Goal: Task Accomplishment & Management: Complete application form

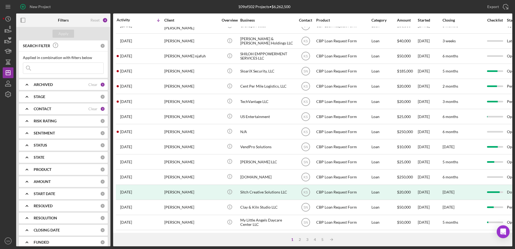
scroll to position [179, 0]
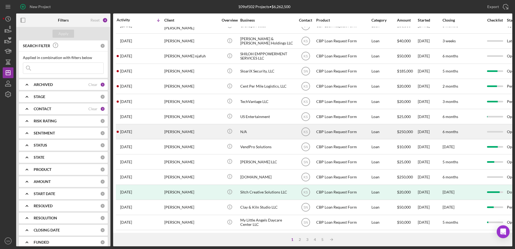
click at [163, 132] on div "1 week ago Jessica Woo" at bounding box center [140, 131] width 47 height 14
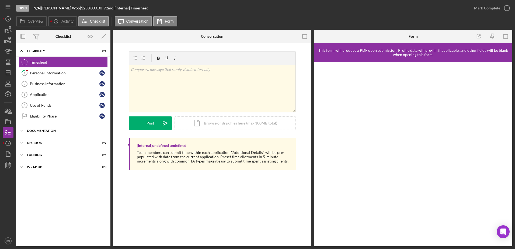
click at [23, 129] on icon "Icon/Expander" at bounding box center [21, 130] width 11 height 11
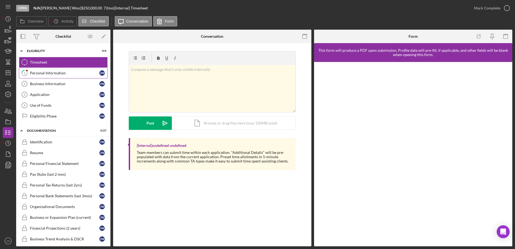
click at [38, 71] on div "Personal Information" at bounding box center [64, 73] width 69 height 4
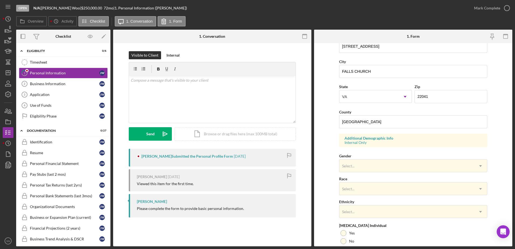
scroll to position [113, 0]
click at [10, 75] on polygon "button" at bounding box center [8, 73] width 4 height 4
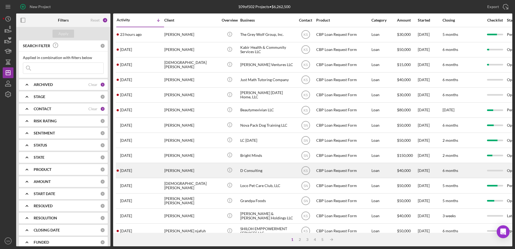
click at [216, 171] on div "[PERSON_NAME]" at bounding box center [191, 170] width 54 height 14
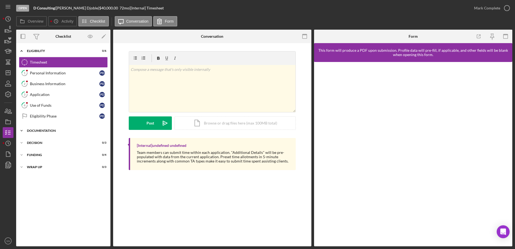
click at [19, 129] on icon "Icon/Expander" at bounding box center [21, 130] width 11 height 11
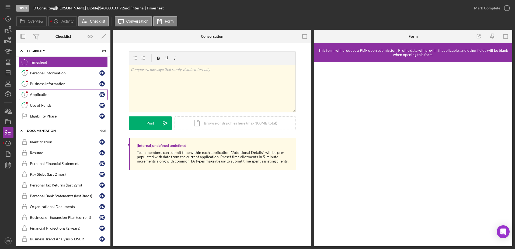
click at [35, 96] on div "Application" at bounding box center [64, 94] width 69 height 4
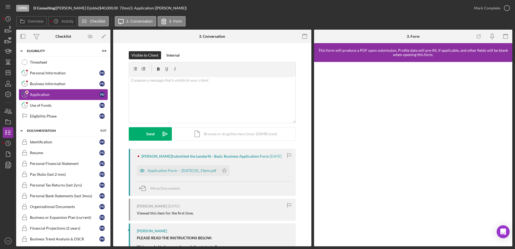
click at [19, 89] on link "3 Application P D" at bounding box center [63, 94] width 89 height 11
click at [9, 73] on line "button" at bounding box center [8, 73] width 4 height 0
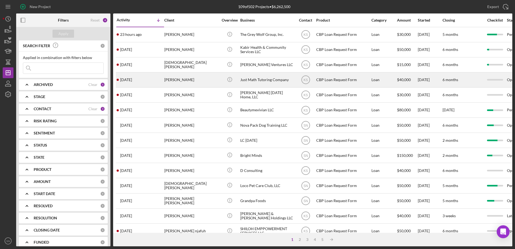
click at [186, 80] on div "Corey Boone" at bounding box center [191, 80] width 54 height 14
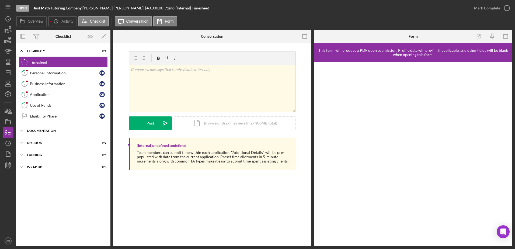
click at [21, 51] on polyline at bounding box center [22, 50] width 2 height 1
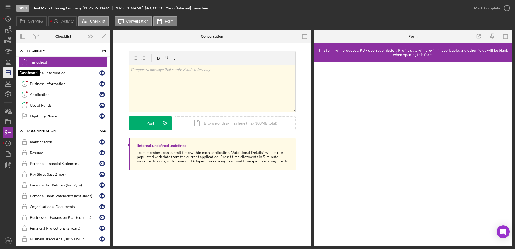
click at [10, 74] on icon "Icon/Dashboard" at bounding box center [7, 72] width 13 height 13
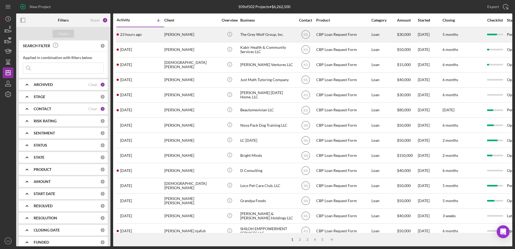
click at [190, 38] on div "[PERSON_NAME]" at bounding box center [191, 34] width 54 height 14
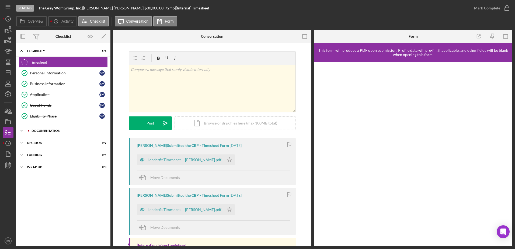
click at [21, 131] on icon "Icon/Expander" at bounding box center [21, 130] width 11 height 11
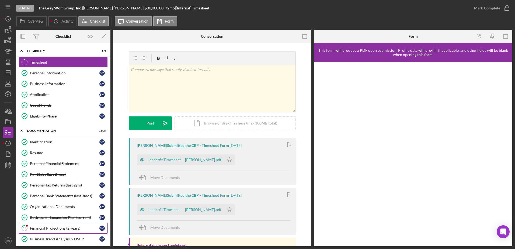
click at [62, 228] on div "Financial Projections (2 years)" at bounding box center [64, 228] width 69 height 4
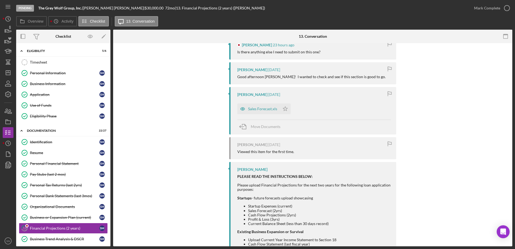
scroll to position [116, 0]
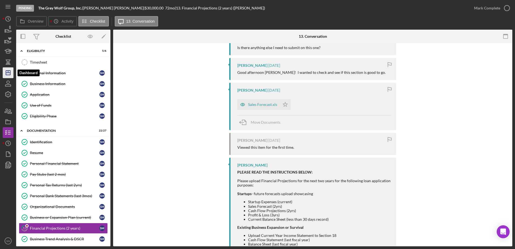
click at [9, 72] on icon "Icon/Dashboard" at bounding box center [7, 72] width 13 height 13
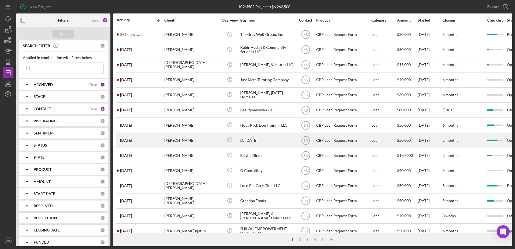
click at [268, 141] on div "LC [DATE]" at bounding box center [267, 140] width 54 height 14
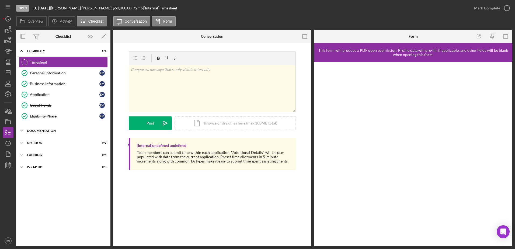
click at [22, 130] on icon "Icon/Expander" at bounding box center [21, 130] width 11 height 11
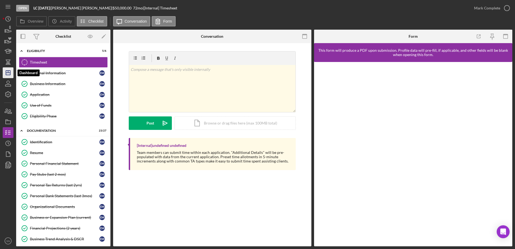
click at [9, 71] on polygon "button" at bounding box center [8, 73] width 4 height 4
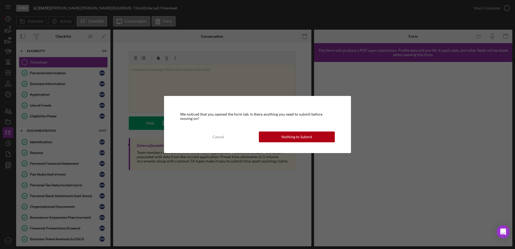
click at [281, 135] on button "Nothing to Submit" at bounding box center [297, 136] width 76 height 11
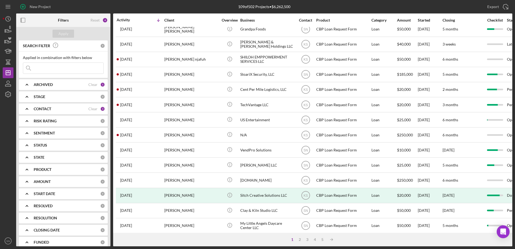
scroll to position [179, 0]
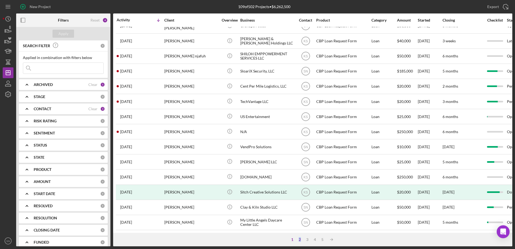
click at [300, 241] on div "2" at bounding box center [300, 239] width 8 height 4
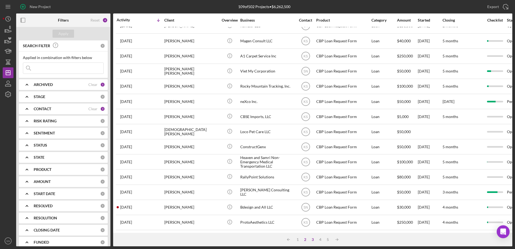
drag, startPoint x: 300, startPoint y: 241, endPoint x: 313, endPoint y: 240, distance: 13.5
click at [313, 240] on div "3" at bounding box center [313, 239] width 8 height 4
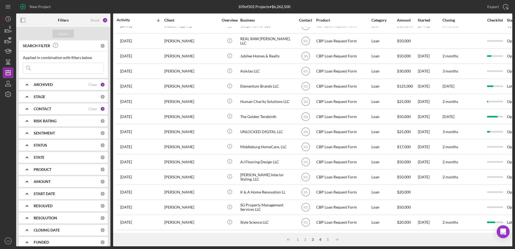
click at [321, 239] on div "4" at bounding box center [320, 239] width 8 height 4
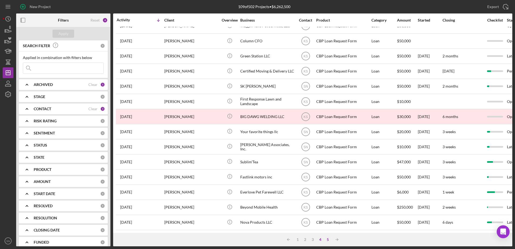
click at [328, 240] on div "5" at bounding box center [328, 239] width 8 height 4
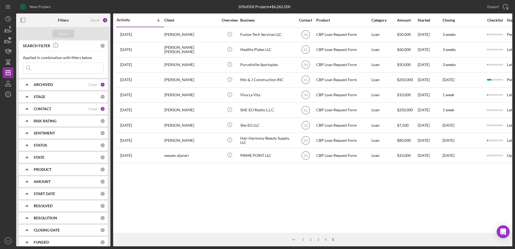
scroll to position [0, 0]
click at [311, 240] on div "2" at bounding box center [311, 239] width 8 height 4
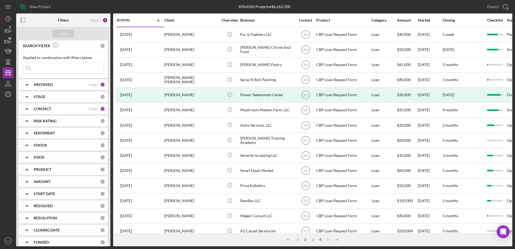
click at [320, 240] on div "4" at bounding box center [320, 239] width 8 height 4
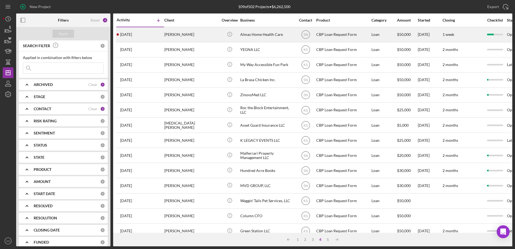
click at [197, 35] on div "Firdosa Ismail" at bounding box center [191, 34] width 54 height 14
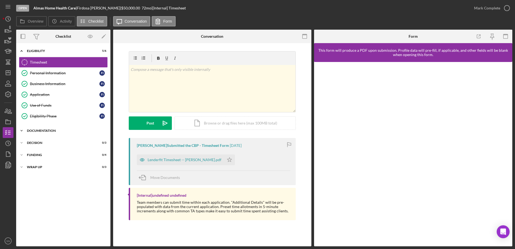
click at [23, 128] on icon "Icon/Expander" at bounding box center [21, 130] width 11 height 11
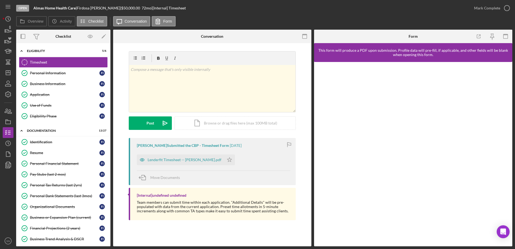
drag, startPoint x: 109, startPoint y: 133, endPoint x: 113, endPoint y: 153, distance: 20.8
click at [113, 166] on div "Overview Internal Workflow Stage Open Icon/Dropdown Arrow Archive (can unarchiv…" at bounding box center [264, 138] width 496 height 216
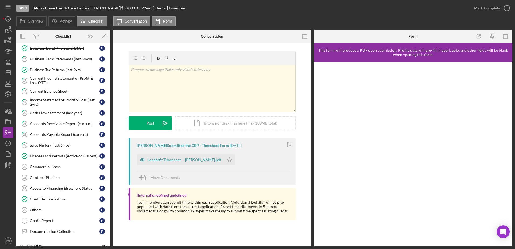
scroll to position [188, 0]
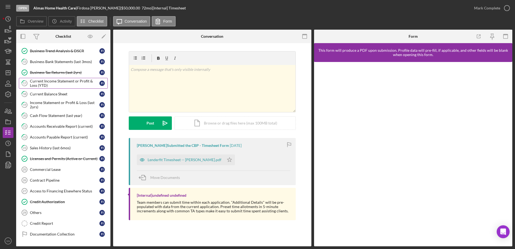
click at [68, 82] on div "Current Income Statement or Profit & Loss (YTD)" at bounding box center [64, 83] width 69 height 9
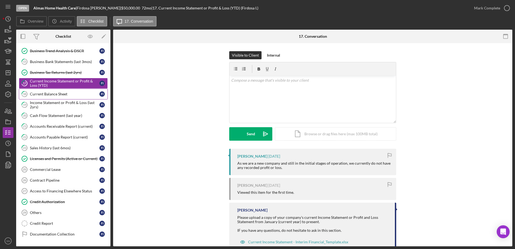
click at [67, 92] on div "Current Balance Sheet" at bounding box center [64, 94] width 69 height 4
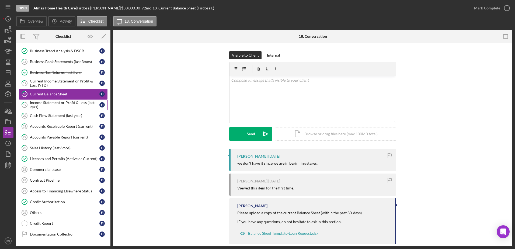
click at [68, 105] on div "Income Statement or Profit & Loss (last 2yrs)" at bounding box center [64, 104] width 69 height 9
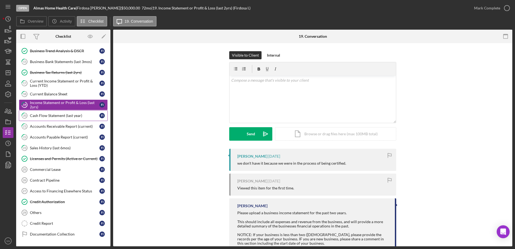
click at [71, 116] on div "Cash Flow Statement (last year)" at bounding box center [64, 115] width 69 height 4
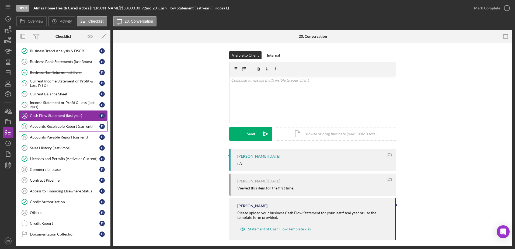
click at [70, 126] on div "Accounts Receivable Report (current)" at bounding box center [64, 126] width 69 height 4
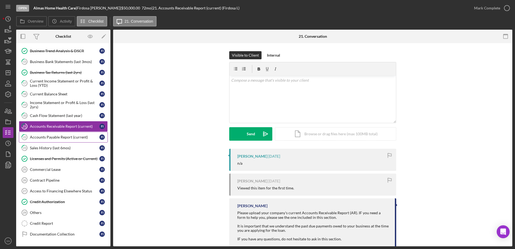
click at [64, 136] on div "Accounts Payable Report (current)" at bounding box center [64, 137] width 69 height 4
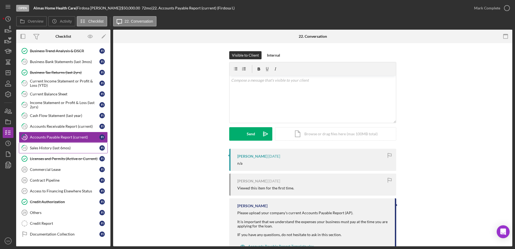
click at [73, 148] on div "Sales History (last 6mos)" at bounding box center [64, 148] width 69 height 4
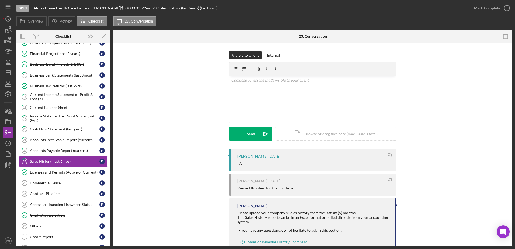
scroll to position [155, 0]
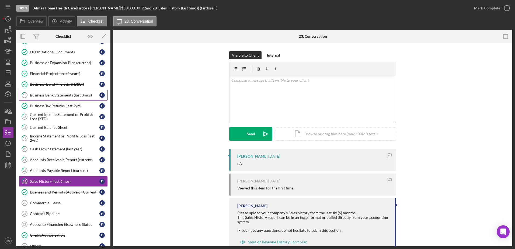
click at [69, 94] on div "Business Bank Statements (last 3mos)" at bounding box center [64, 95] width 69 height 4
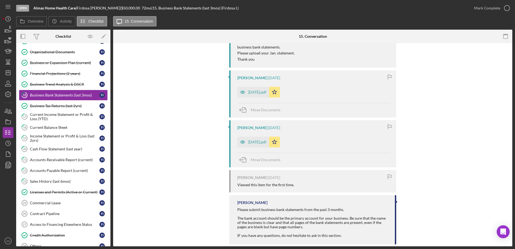
scroll to position [188, 0]
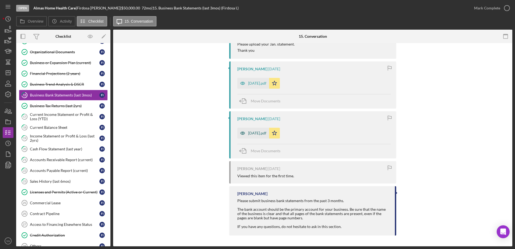
click at [257, 131] on div "April, 2025.pdf" at bounding box center [253, 133] width 32 height 11
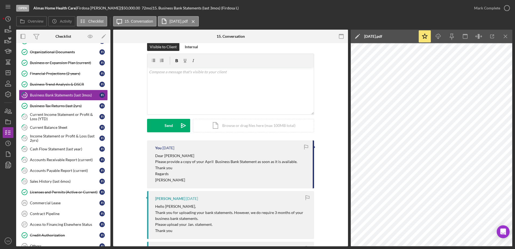
scroll to position [0, 0]
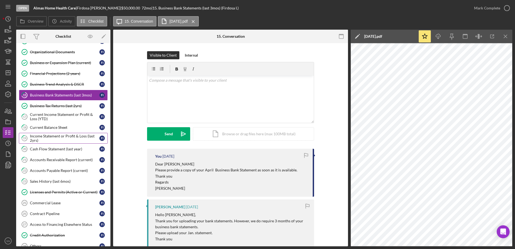
click at [63, 137] on div "Income Statement or Profit & Loss (last 2yrs)" at bounding box center [64, 138] width 69 height 9
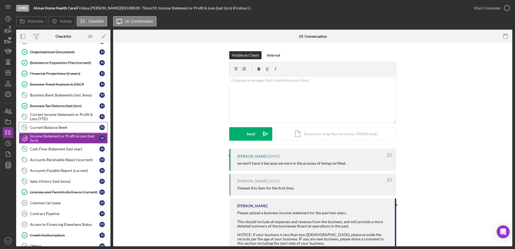
click at [53, 128] on div "Current Balance Sheet" at bounding box center [64, 127] width 69 height 4
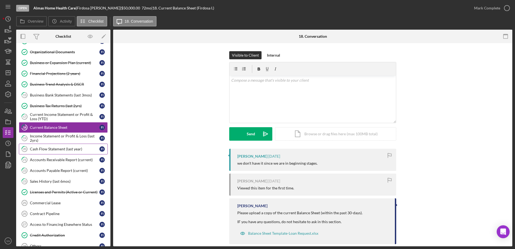
click at [57, 149] on div "Cash Flow Statement (last year)" at bounding box center [64, 149] width 69 height 4
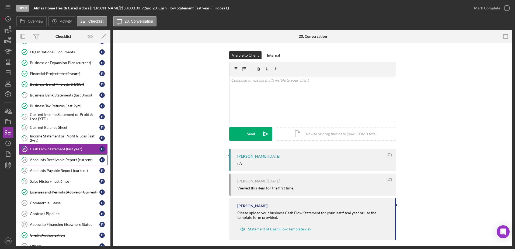
click at [42, 159] on div "Accounts Receivable Report (current)" at bounding box center [64, 160] width 69 height 4
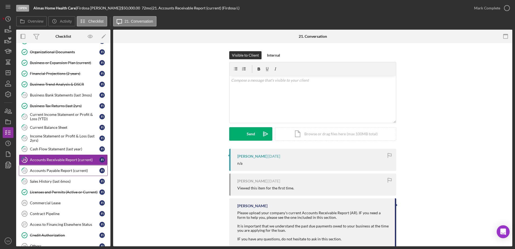
click at [56, 169] on div "Accounts Payable Report (current)" at bounding box center [64, 170] width 69 height 4
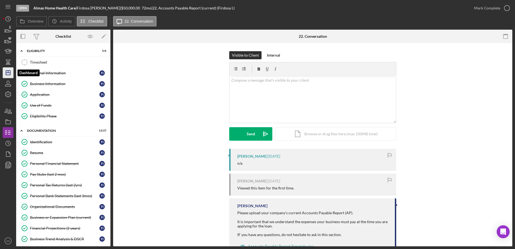
click at [9, 70] on icon "Icon/Dashboard" at bounding box center [7, 72] width 13 height 13
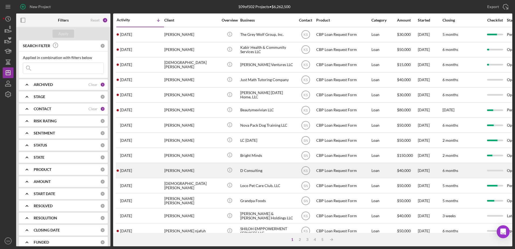
click at [215, 170] on div "[PERSON_NAME]" at bounding box center [191, 170] width 54 height 14
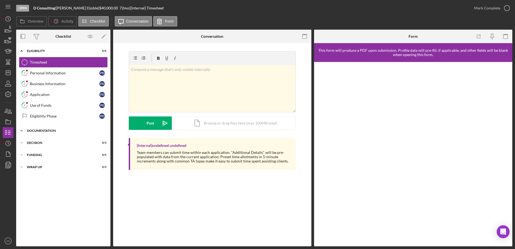
click at [23, 130] on icon "Icon/Expander" at bounding box center [21, 130] width 11 height 11
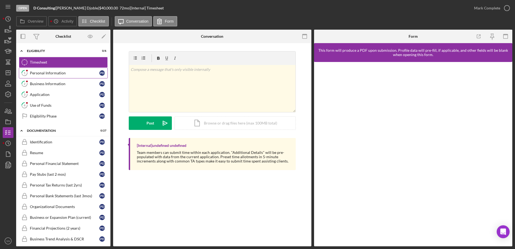
click at [42, 74] on div "Personal Information" at bounding box center [64, 73] width 69 height 4
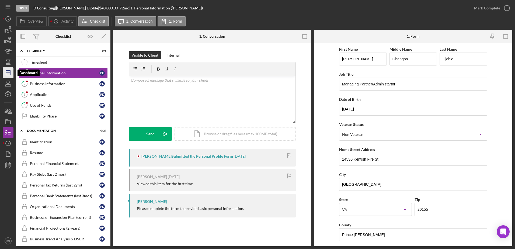
click at [11, 73] on icon "Icon/Dashboard" at bounding box center [7, 72] width 13 height 13
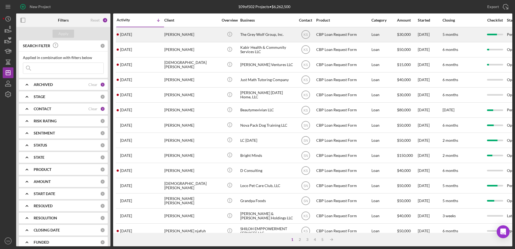
click at [173, 34] on div "[PERSON_NAME]" at bounding box center [191, 34] width 54 height 14
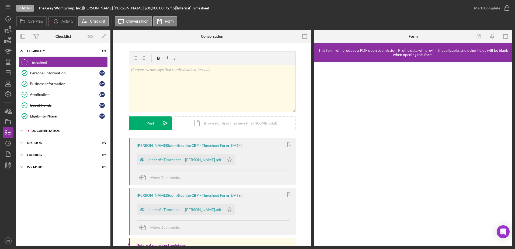
click at [21, 132] on icon "Icon/Expander" at bounding box center [21, 130] width 11 height 11
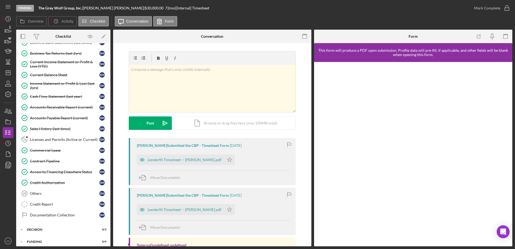
scroll to position [210, 0]
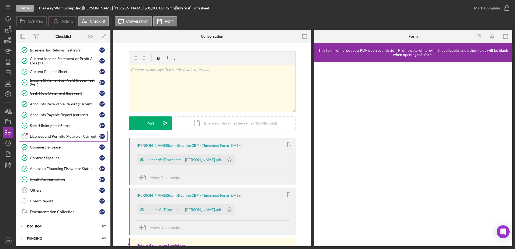
click at [58, 134] on div "Licenses and Permits (Active or Current)" at bounding box center [64, 136] width 69 height 4
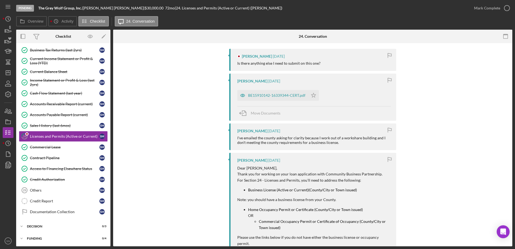
scroll to position [98, 0]
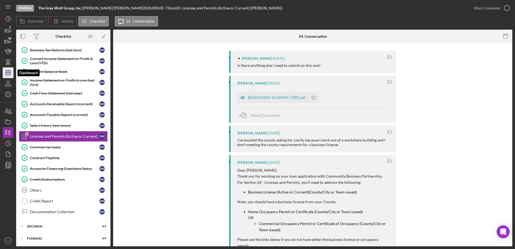
drag, startPoint x: 9, startPoint y: 74, endPoint x: 11, endPoint y: 70, distance: 4.3
click at [9, 74] on icon "Icon/Dashboard" at bounding box center [7, 72] width 13 height 13
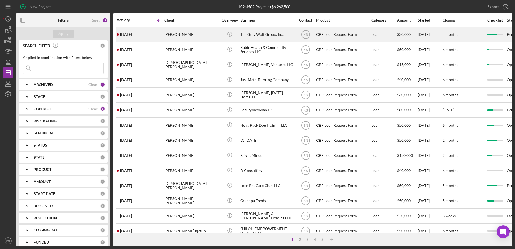
click at [194, 36] on div "[PERSON_NAME]" at bounding box center [191, 34] width 54 height 14
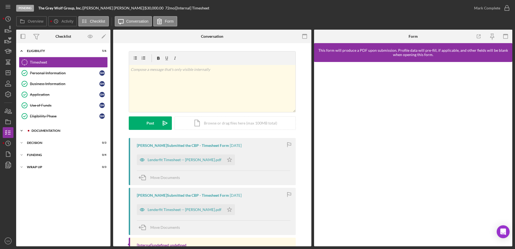
click at [21, 130] on icon "Icon/Expander" at bounding box center [21, 130] width 11 height 11
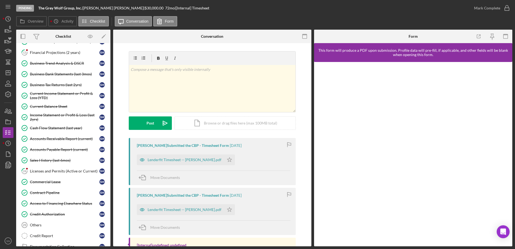
scroll to position [190, 0]
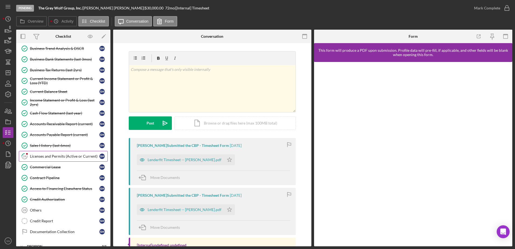
click at [78, 155] on div "Licenses and Permits (Active or Current)" at bounding box center [64, 156] width 69 height 4
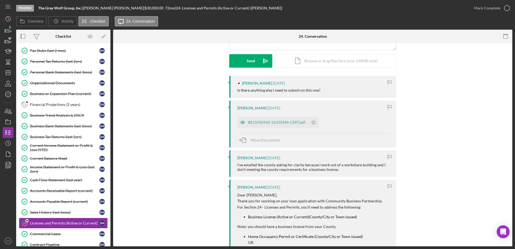
scroll to position [121, 0]
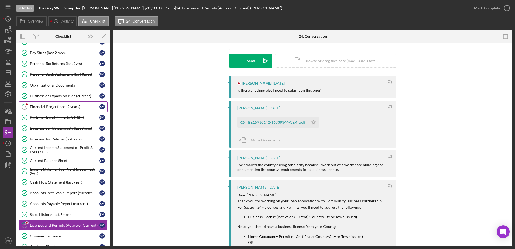
click at [71, 107] on div "Financial Projections (2 years)" at bounding box center [64, 106] width 69 height 4
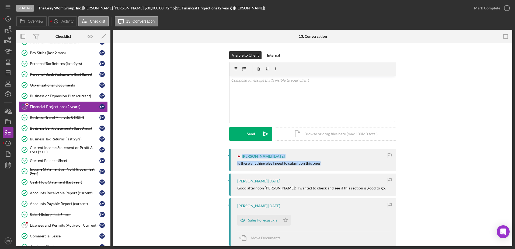
drag, startPoint x: 513, startPoint y: 142, endPoint x: 516, endPoint y: 170, distance: 28.2
click at [515, 170] on html "Pending The Grey Wolf Group, Inc. | Steven McClane | $30,000.00 72 mo | 13. Fin…" at bounding box center [257, 124] width 515 height 249
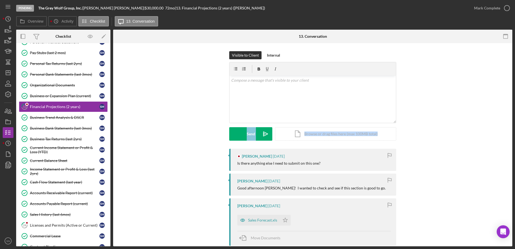
drag, startPoint x: 516, startPoint y: 170, endPoint x: 516, endPoint y: 131, distance: 39.6
click at [515, 131] on html "Pending The Grey Wolf Group, Inc. | Steven McClane | $30,000.00 72 mo | 13. Fin…" at bounding box center [257, 124] width 515 height 249
click at [438, 126] on div "Visible to Client Internal v Color teal Color pink Remove color Add row above A…" at bounding box center [312, 99] width 383 height 97
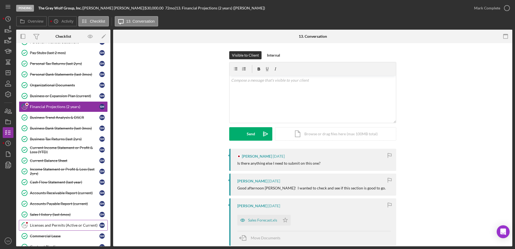
click at [86, 225] on div "Licenses and Permits (Active or Current)" at bounding box center [64, 225] width 69 height 4
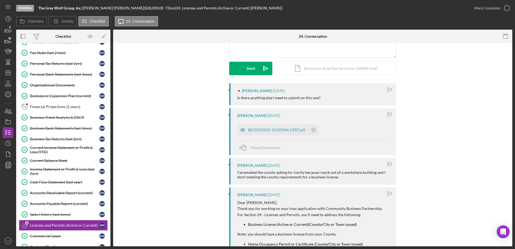
scroll to position [67, 0]
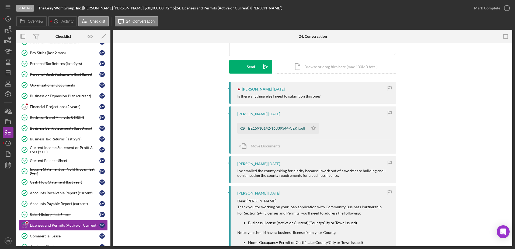
click at [268, 125] on div "BE15910142-16339344-CERT.pdf" at bounding box center [272, 128] width 71 height 11
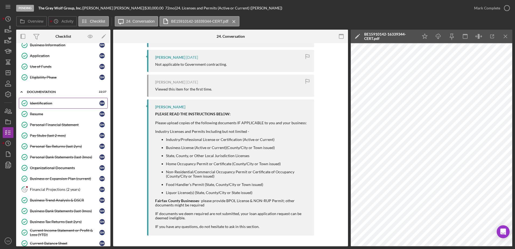
scroll to position [40, 0]
click at [58, 186] on link "13 Financial Projections (2 years) S M" at bounding box center [63, 188] width 89 height 11
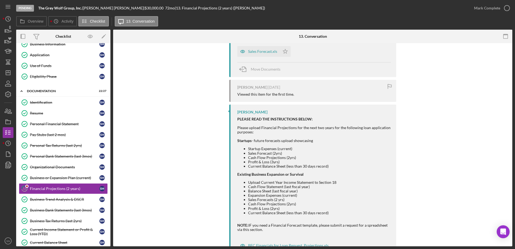
scroll to position [146, 0]
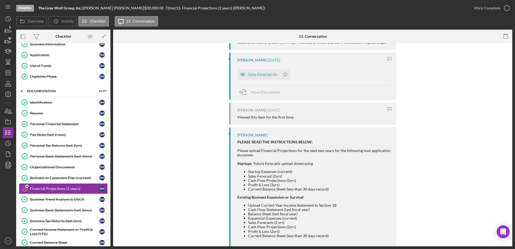
click at [247, 80] on div "Steven McClane 2 weeks ago Sales Forecast.xls Icon/Star Move Documents" at bounding box center [312, 76] width 167 height 47
click at [249, 76] on div "Sales Forecast.xls" at bounding box center [262, 74] width 29 height 4
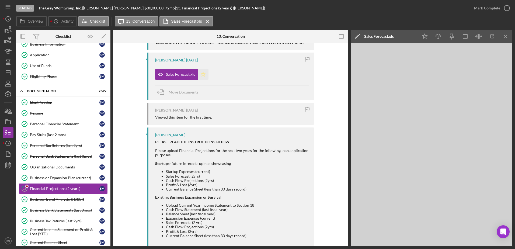
click at [201, 73] on icon "Icon/Star" at bounding box center [203, 74] width 11 height 11
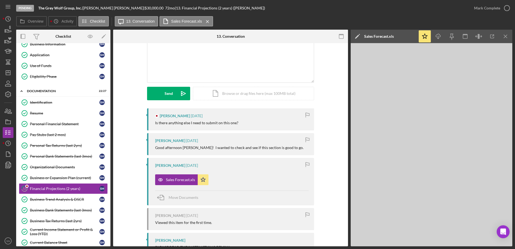
scroll to position [11, 0]
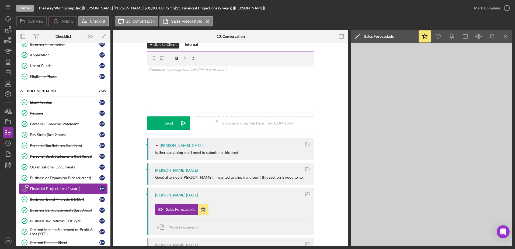
click at [223, 86] on div "v Color teal Color pink Remove color Add row above Add row below Add column bef…" at bounding box center [230, 88] width 166 height 47
click at [200, 71] on p "Thank yyou for providing your" at bounding box center [230, 70] width 163 height 6
click at [237, 70] on p at bounding box center [230, 70] width 163 height 6
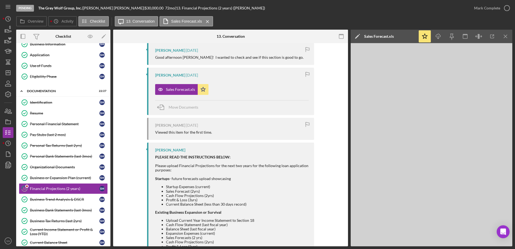
scroll to position [128, 0]
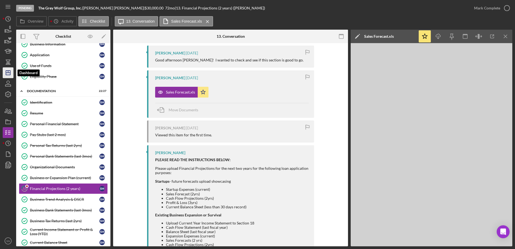
click at [7, 74] on icon "Icon/Dashboard" at bounding box center [7, 72] width 13 height 13
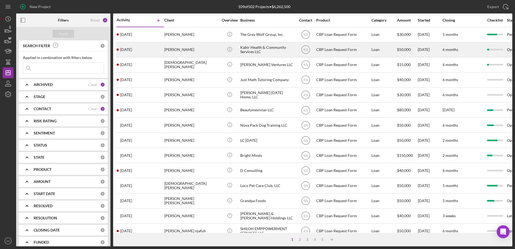
click at [142, 49] on div "2 days ago Khadija Jalloh" at bounding box center [140, 50] width 47 height 14
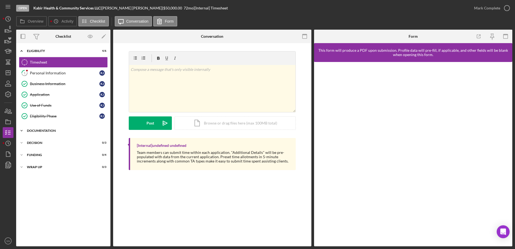
click at [22, 130] on icon "Icon/Expander" at bounding box center [21, 130] width 11 height 11
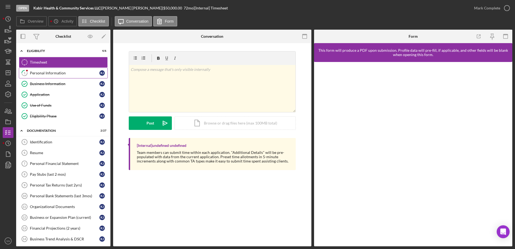
click at [49, 71] on div "Personal Information" at bounding box center [64, 73] width 69 height 4
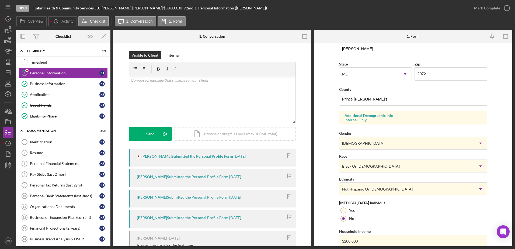
scroll to position [135, 0]
click at [7, 73] on line "button" at bounding box center [8, 73] width 4 height 0
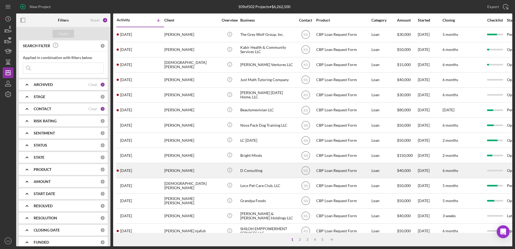
click at [128, 171] on time "[DATE]" at bounding box center [126, 170] width 12 height 4
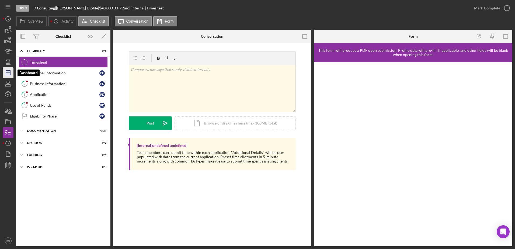
click at [9, 74] on icon "Icon/Dashboard" at bounding box center [7, 72] width 13 height 13
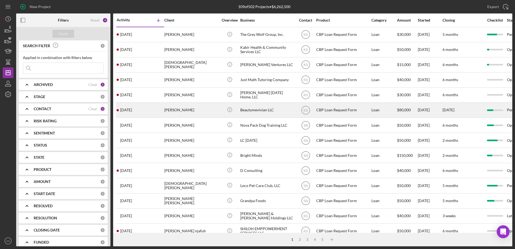
click at [129, 109] on time "[DATE]" at bounding box center [126, 110] width 12 height 4
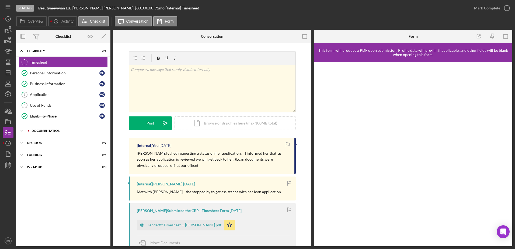
click at [20, 131] on icon "Icon/Expander" at bounding box center [21, 130] width 11 height 11
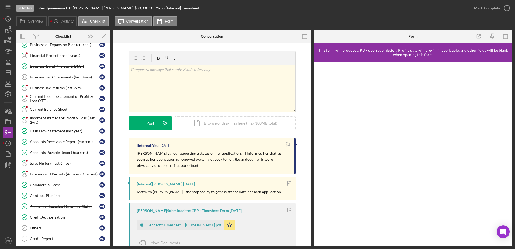
scroll to position [193, 0]
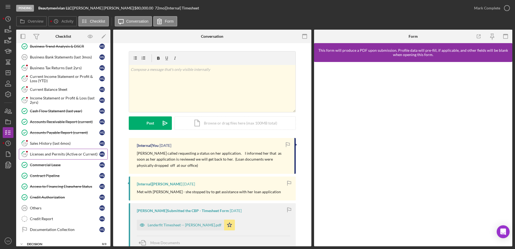
click at [78, 159] on link "24 Licenses and Permits (Active or Current) V G" at bounding box center [63, 154] width 89 height 11
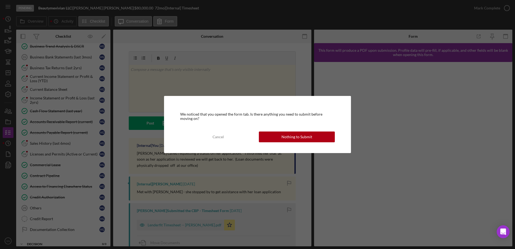
drag, startPoint x: 311, startPoint y: 139, endPoint x: 196, endPoint y: 167, distance: 118.7
click at [311, 139] on div "Nothing to Submit" at bounding box center [296, 136] width 31 height 11
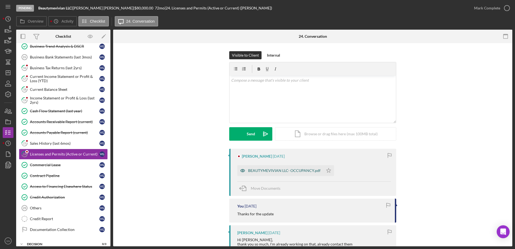
click at [281, 170] on div "BEAUTYMEVIVIAN LLC- OCCUPANCY.pdf" at bounding box center [284, 170] width 72 height 4
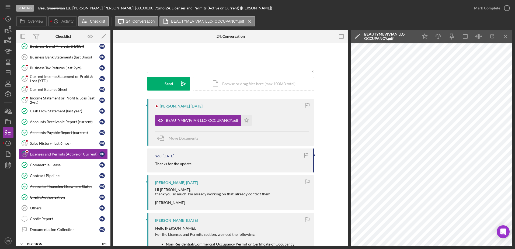
scroll to position [91, 0]
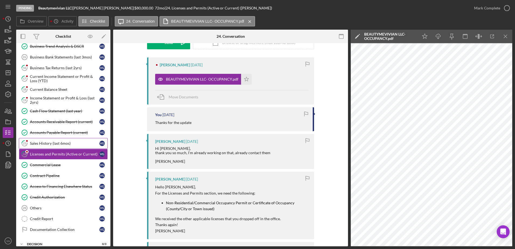
click at [30, 144] on icon "23" at bounding box center [24, 143] width 13 height 13
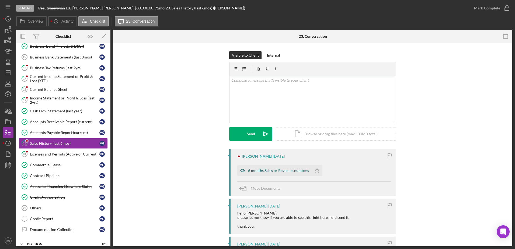
click at [282, 172] on div "6 months Sales or Revenue .numbers" at bounding box center [278, 170] width 61 height 4
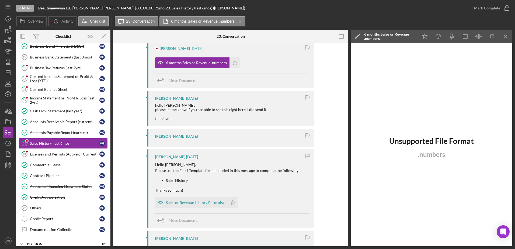
scroll to position [194, 0]
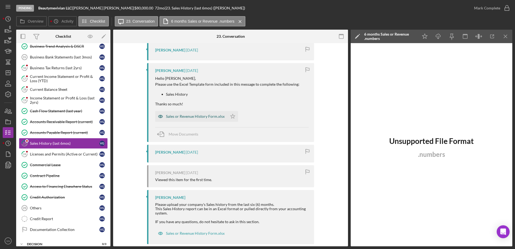
click at [169, 117] on div "Sales or Revenue History Form.xlsx" at bounding box center [195, 116] width 59 height 4
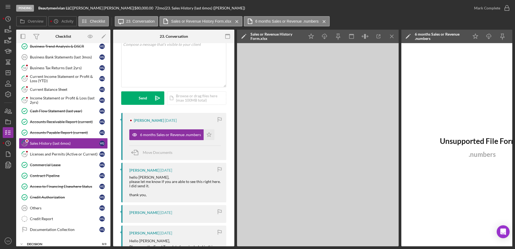
scroll to position [32, 0]
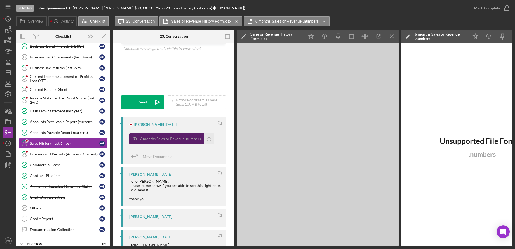
click at [180, 138] on div "6 months Sales or Revenue .numbers" at bounding box center [170, 139] width 61 height 4
click at [389, 39] on icon "Icon/Menu Close" at bounding box center [392, 36] width 12 height 12
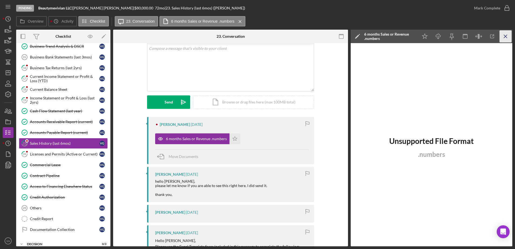
click at [508, 37] on icon "Icon/Menu Close" at bounding box center [505, 36] width 12 height 12
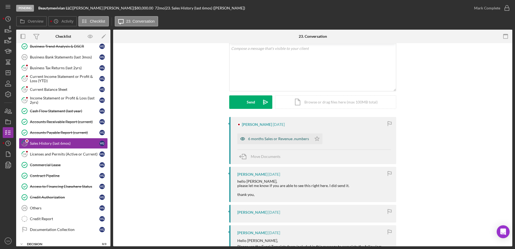
click at [293, 139] on div "6 months Sales or Revenue .numbers" at bounding box center [278, 139] width 61 height 4
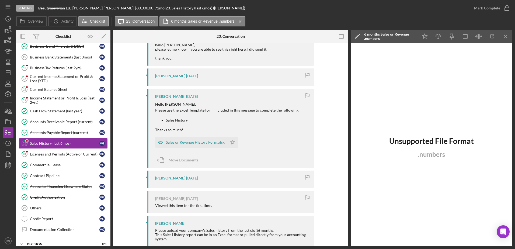
scroll to position [158, 0]
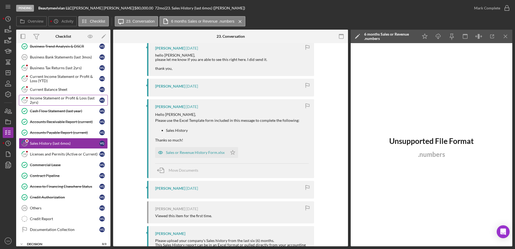
click at [57, 98] on div "Income Statement or Profit & Loss (last 2yrs)" at bounding box center [64, 100] width 69 height 9
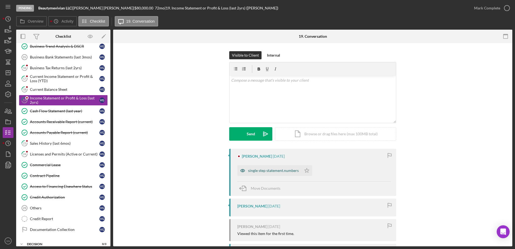
click at [273, 172] on div "single step statement.numbers" at bounding box center [273, 170] width 51 height 4
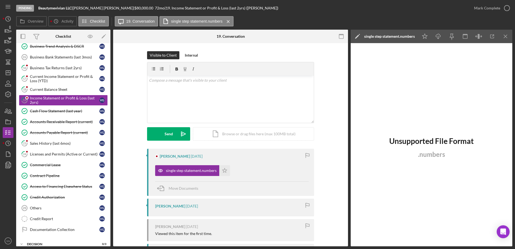
drag, startPoint x: 514, startPoint y: 109, endPoint x: 513, endPoint y: 136, distance: 27.2
click at [514, 136] on div "Pending Beautymevivian LLC | Vivian Garcia | $80,000.00 72 mo | 19. Income Stat…" at bounding box center [257, 124] width 515 height 249
click at [65, 89] on div "Current Balance Sheet" at bounding box center [64, 89] width 69 height 4
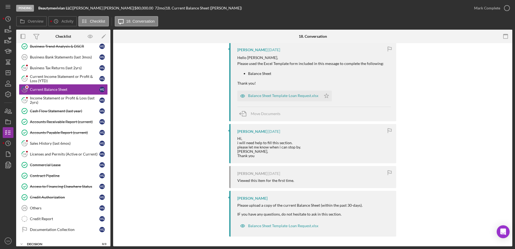
scroll to position [163, 0]
click at [47, 80] on div "Current Income Statement or Profit & Loss (YTD)" at bounding box center [64, 78] width 69 height 9
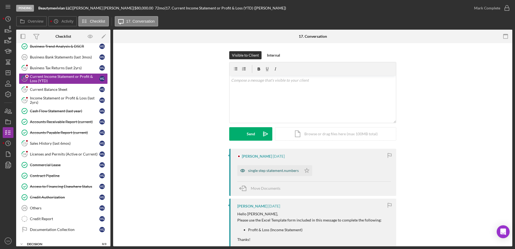
click at [248, 168] on div "single step statement.numbers" at bounding box center [269, 170] width 64 height 11
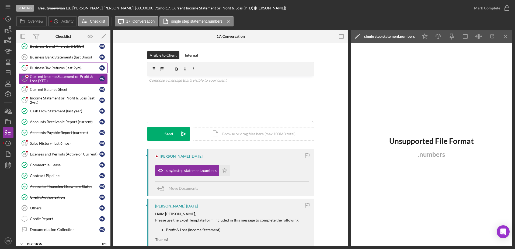
click at [68, 69] on div "Business Tax Returns (last 2yrs)" at bounding box center [64, 68] width 69 height 4
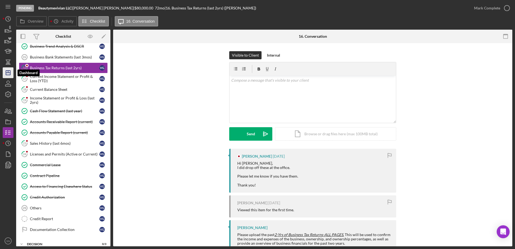
click at [11, 72] on icon "Icon/Dashboard" at bounding box center [7, 72] width 13 height 13
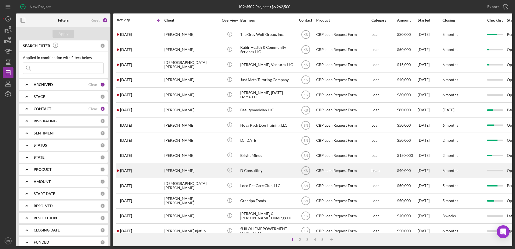
click at [140, 170] on div "5 days ago Placide Djoble" at bounding box center [140, 170] width 47 height 14
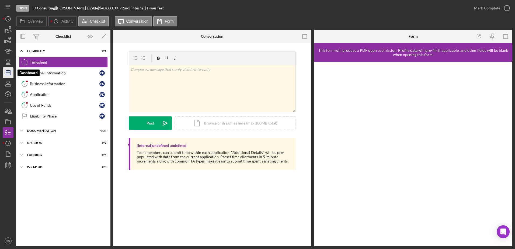
drag, startPoint x: 7, startPoint y: 73, endPoint x: 11, endPoint y: 72, distance: 4.4
click at [7, 73] on icon "Icon/Dashboard" at bounding box center [7, 72] width 13 height 13
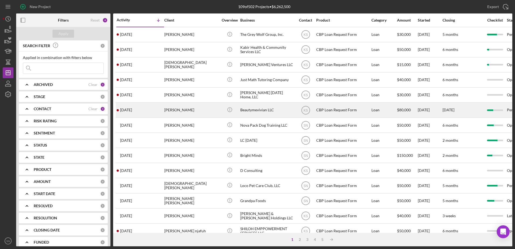
click at [182, 111] on div "[PERSON_NAME]" at bounding box center [191, 110] width 54 height 14
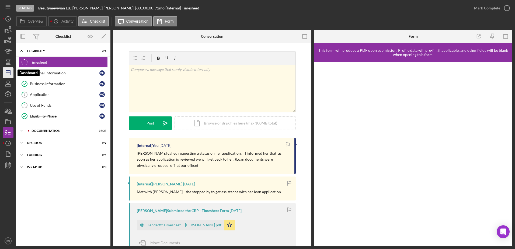
click at [5, 71] on icon "Icon/Dashboard" at bounding box center [7, 72] width 13 height 13
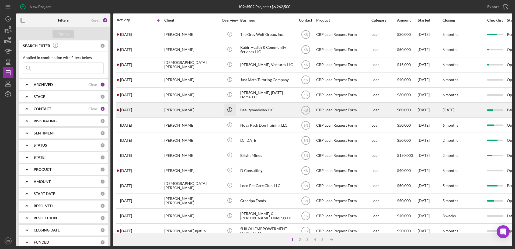
click at [229, 36] on circle "button" at bounding box center [229, 34] width 4 height 4
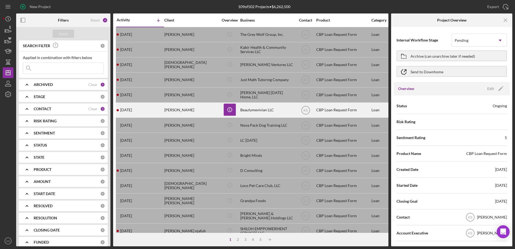
click at [176, 109] on div "[PERSON_NAME]" at bounding box center [191, 110] width 54 height 14
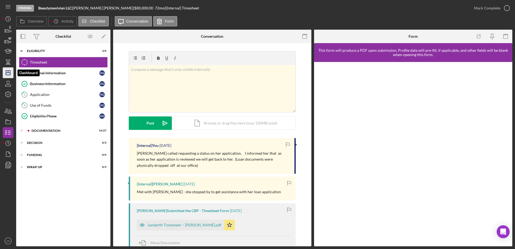
drag, startPoint x: 5, startPoint y: 73, endPoint x: 9, endPoint y: 73, distance: 3.8
click at [6, 73] on icon "Icon/Dashboard" at bounding box center [7, 72] width 13 height 13
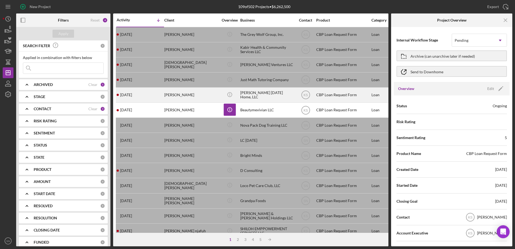
click at [179, 92] on div "[PERSON_NAME]" at bounding box center [191, 95] width 54 height 14
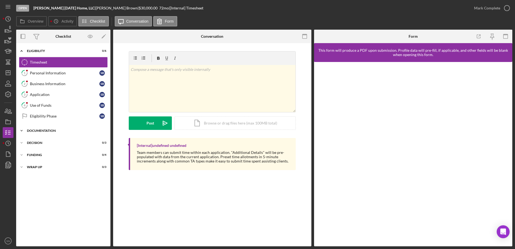
click at [22, 130] on icon "Icon/Expander" at bounding box center [21, 130] width 11 height 11
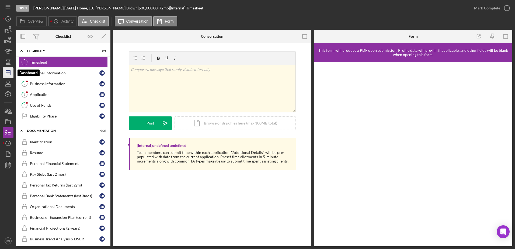
click at [5, 73] on icon "Icon/Dashboard" at bounding box center [7, 72] width 13 height 13
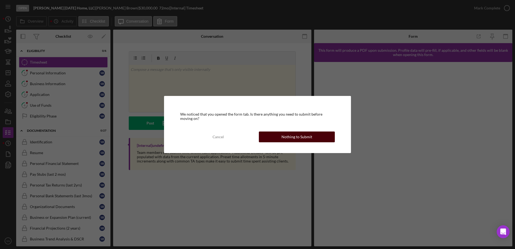
click at [278, 141] on button "Nothing to Submit" at bounding box center [297, 136] width 76 height 11
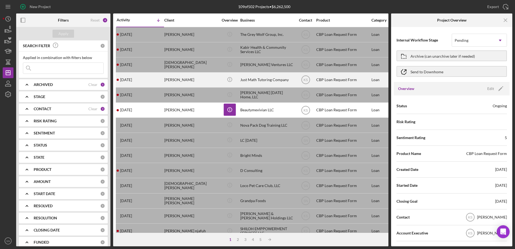
click at [203, 80] on div "[PERSON_NAME]" at bounding box center [191, 80] width 54 height 14
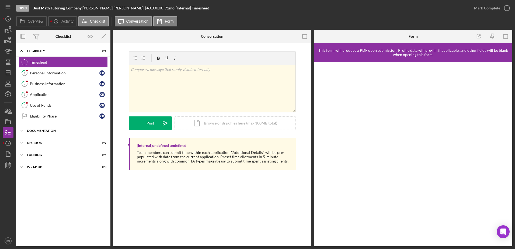
click at [21, 130] on icon "Icon/Expander" at bounding box center [21, 130] width 11 height 11
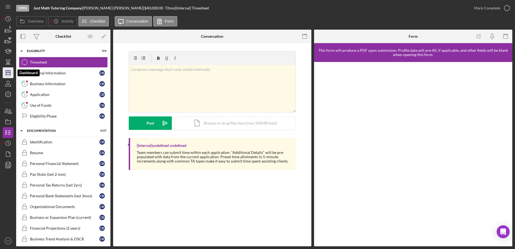
click at [10, 74] on icon "Icon/Dashboard" at bounding box center [7, 72] width 13 height 13
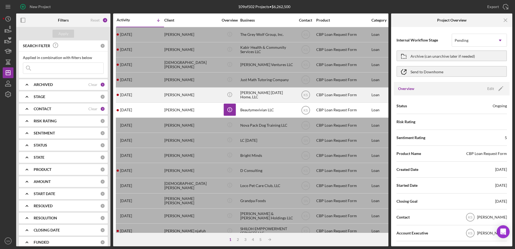
click at [187, 93] on div "[PERSON_NAME]" at bounding box center [191, 95] width 54 height 14
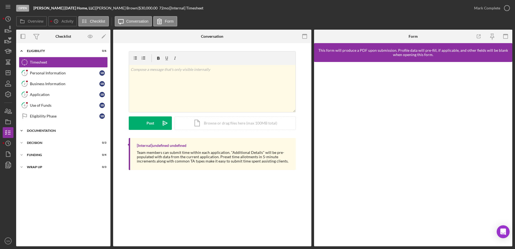
click at [21, 128] on icon "Icon/Expander" at bounding box center [21, 130] width 11 height 11
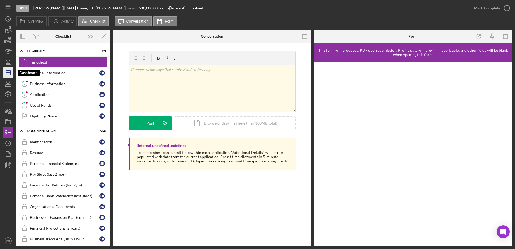
click at [11, 74] on icon "Icon/Dashboard" at bounding box center [7, 72] width 13 height 13
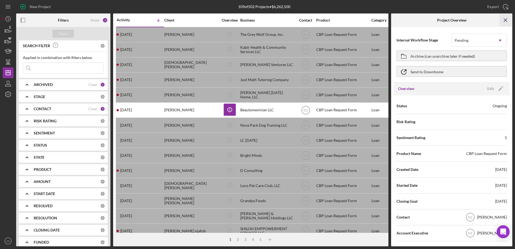
click at [503, 22] on icon "Icon/Menu Close" at bounding box center [505, 20] width 12 height 12
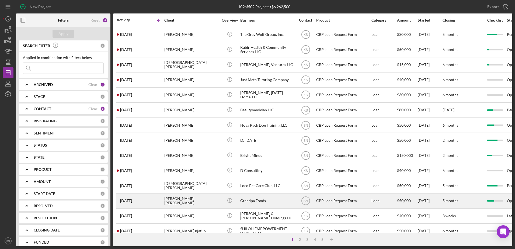
click at [192, 203] on div "[PERSON_NAME] [PERSON_NAME]" at bounding box center [191, 201] width 54 height 14
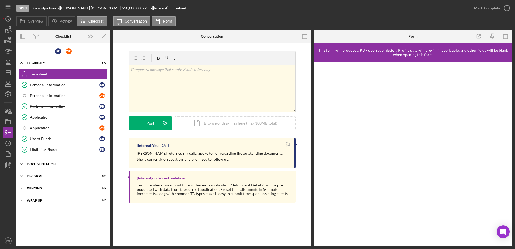
click at [21, 162] on icon "Icon/Expander" at bounding box center [21, 164] width 11 height 11
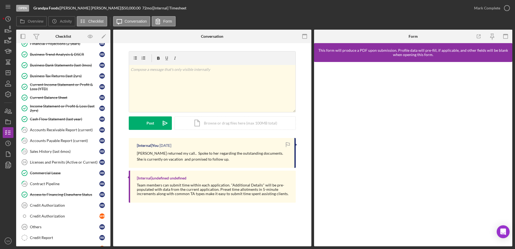
scroll to position [283, 0]
click at [47, 151] on div "Sales History (last 6mos)" at bounding box center [64, 151] width 69 height 4
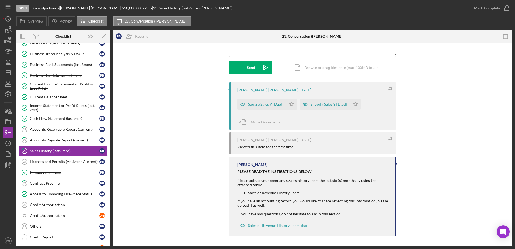
scroll to position [67, 0]
click at [251, 99] on div "Square Sales YTD.pdf" at bounding box center [261, 103] width 49 height 11
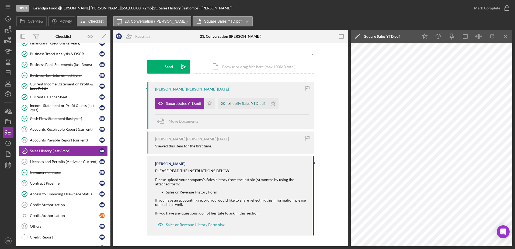
click at [253, 104] on div "Shopify Sales YTD.pdf" at bounding box center [246, 103] width 37 height 4
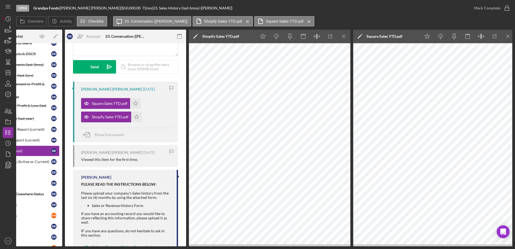
scroll to position [0, 51]
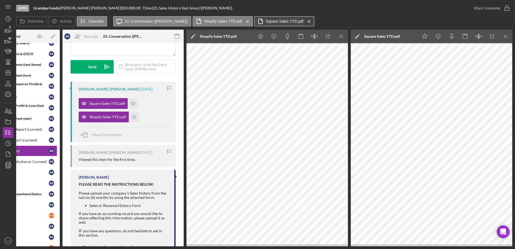
click at [304, 21] on icon "Icon/Menu Close" at bounding box center [308, 21] width 9 height 13
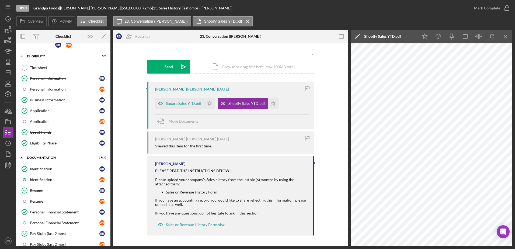
scroll to position [0, 0]
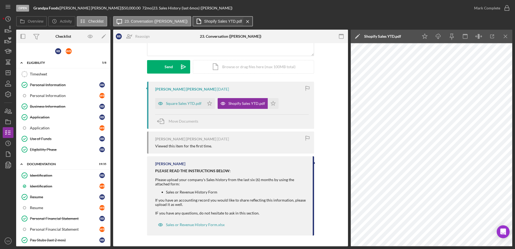
click at [243, 21] on icon "Icon/Menu Close" at bounding box center [247, 21] width 9 height 13
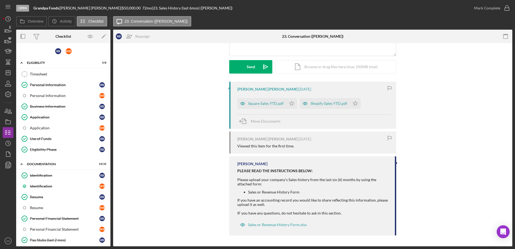
drag, startPoint x: 111, startPoint y: 114, endPoint x: 109, endPoint y: 124, distance: 9.9
click at [110, 127] on div "Overview Internal Workflow Stage Open Icon/Dropdown Arrow Archive (can unarchiv…" at bounding box center [264, 138] width 496 height 216
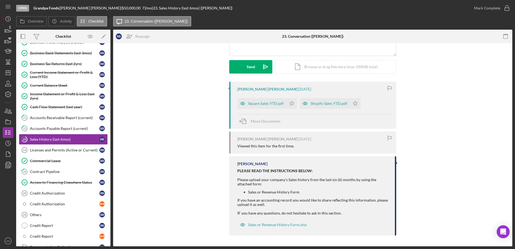
scroll to position [295, 0]
click at [56, 170] on div "Contract Pipeline" at bounding box center [64, 171] width 69 height 4
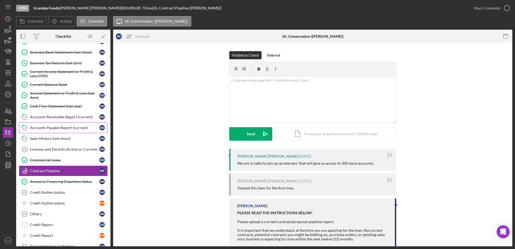
click at [65, 127] on div "Accounts Payable Report (current)" at bounding box center [64, 127] width 69 height 4
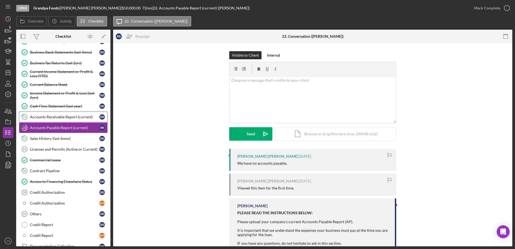
click at [68, 115] on div "Accounts Receivable Report (current)" at bounding box center [64, 117] width 69 height 4
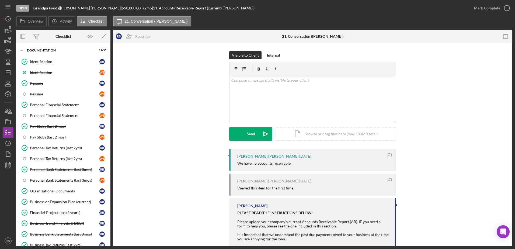
scroll to position [112, 0]
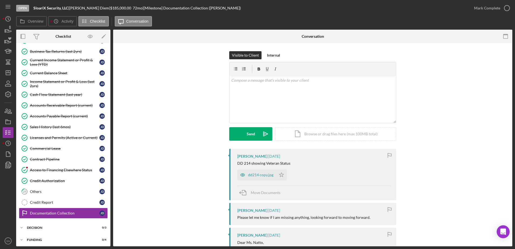
scroll to position [155, 0]
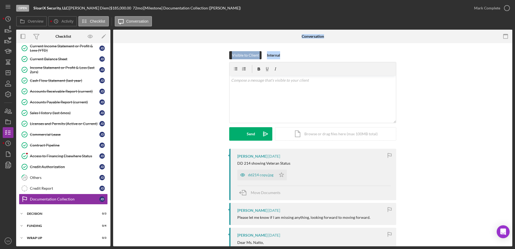
drag, startPoint x: 111, startPoint y: 138, endPoint x: 116, endPoint y: 117, distance: 21.4
click at [116, 117] on div "Overview Internal Workflow Stage Open Icon/Dropdown Arrow Archive (can unarchiv…" at bounding box center [264, 138] width 496 height 216
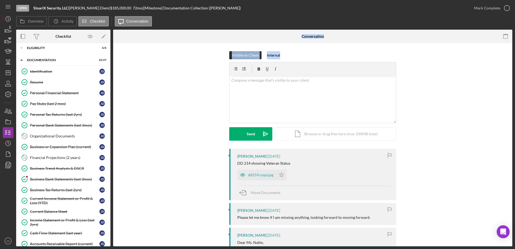
scroll to position [0, 0]
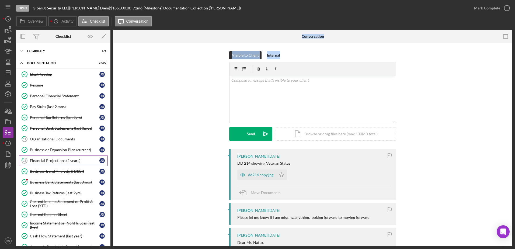
drag, startPoint x: 61, startPoint y: 158, endPoint x: 70, endPoint y: 158, distance: 8.9
click at [62, 158] on link "13 Financial Projections (2 years) J D" at bounding box center [63, 160] width 89 height 11
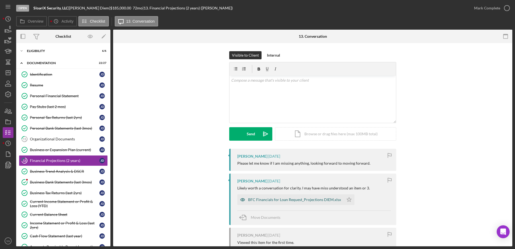
click at [293, 202] on div "BFC Financials for Loan Request_Projections DIEM.xlsx" at bounding box center [294, 199] width 93 height 4
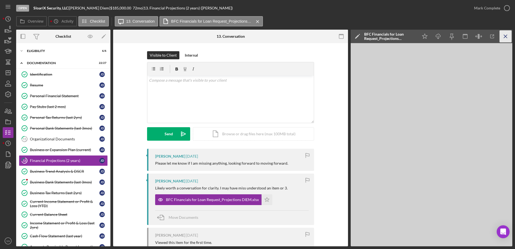
click at [507, 34] on icon "Icon/Menu Close" at bounding box center [505, 36] width 12 height 12
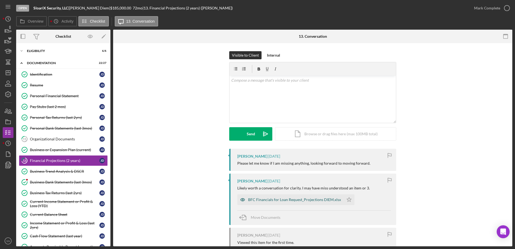
click at [313, 200] on div "BFC Financials for Loan Request_Projections DIEM.xlsx" at bounding box center [294, 199] width 93 height 4
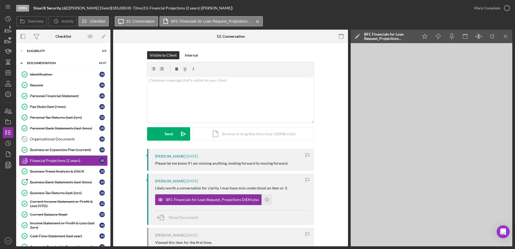
drag, startPoint x: 349, startPoint y: 147, endPoint x: 350, endPoint y: 159, distance: 12.1
click at [350, 159] on div "Overview Internal Workflow Stage Open Icon/Dropdown Arrow Archive (can unarchiv…" at bounding box center [264, 138] width 496 height 216
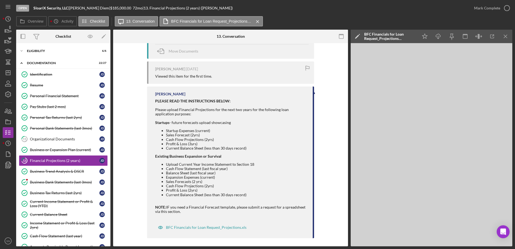
scroll to position [169, 0]
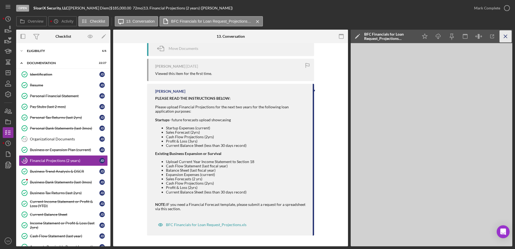
click at [506, 35] on icon "Icon/Menu Close" at bounding box center [505, 36] width 12 height 12
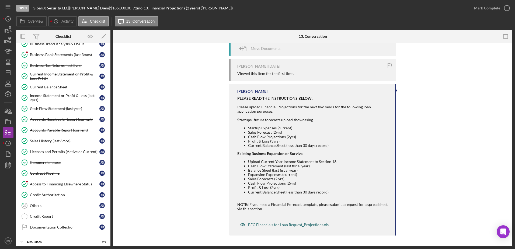
scroll to position [125, 0]
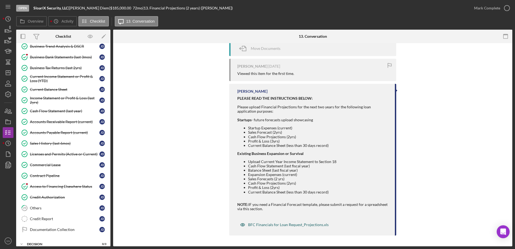
click at [297, 223] on div "BFC Financials for Loan Request_Projections.xls" at bounding box center [288, 224] width 81 height 4
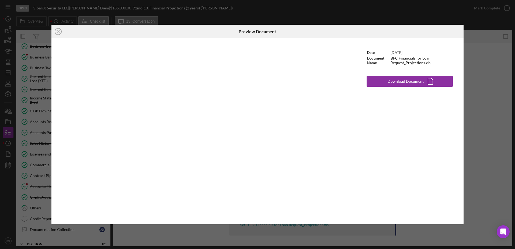
click at [484, 40] on div "Icon/Close Preview Document Date 4/2/2024 Document Name BFC Financials for Loan…" at bounding box center [257, 124] width 515 height 249
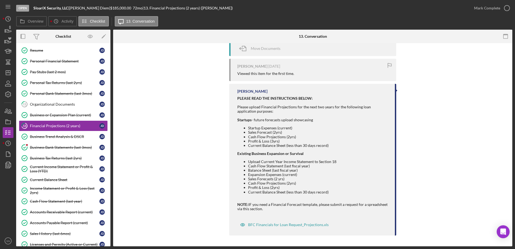
scroll to position [36, 0]
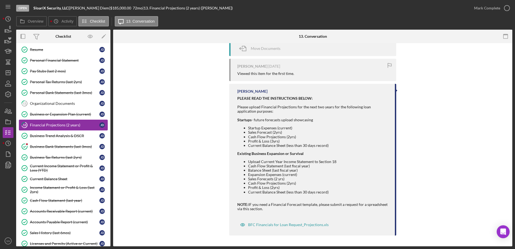
click at [64, 124] on div "Financial Projections (2 years)" at bounding box center [64, 125] width 69 height 4
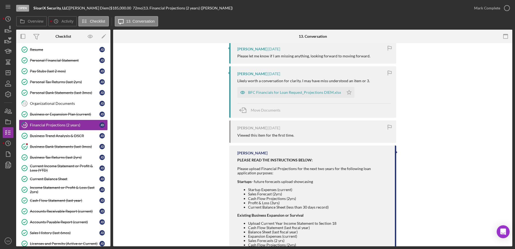
scroll to position [74, 0]
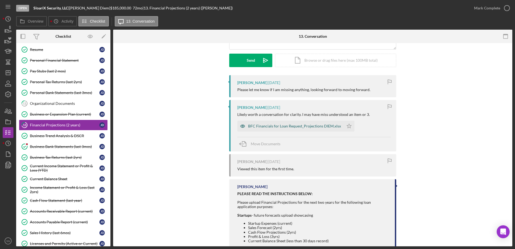
click at [255, 126] on div "BFC Financials for Loan Request_Projections DIEM.xlsx" at bounding box center [294, 126] width 93 height 4
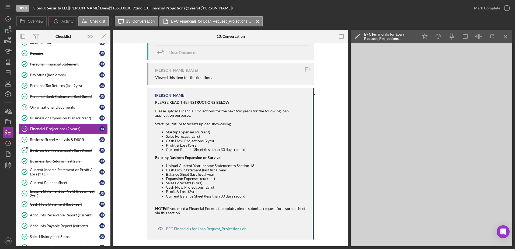
scroll to position [3, 0]
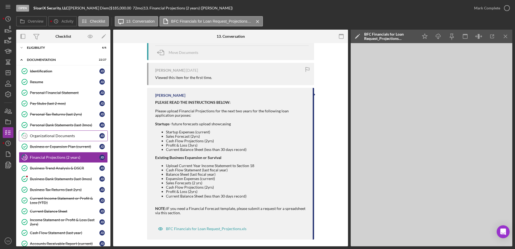
click at [46, 137] on div "Organizational Documents" at bounding box center [64, 136] width 69 height 4
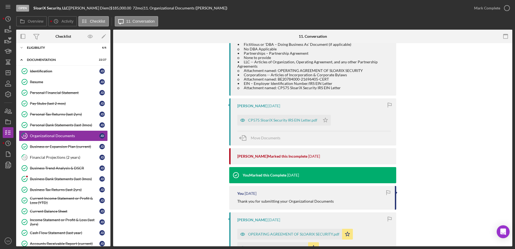
scroll to position [156, 0]
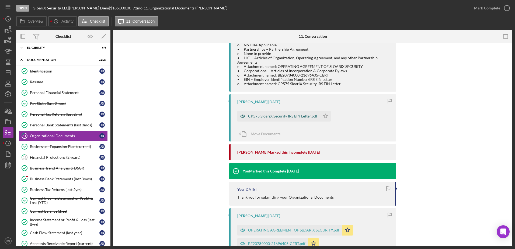
click at [259, 117] on div "CP575 SloariX Security IRS EIN Letter.pdf" at bounding box center [282, 116] width 69 height 4
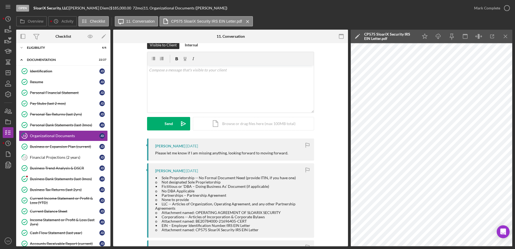
scroll to position [0, 0]
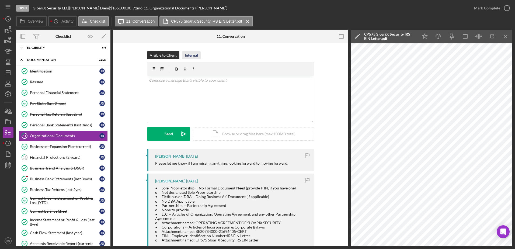
click at [193, 54] on div "Internal" at bounding box center [191, 55] width 13 height 8
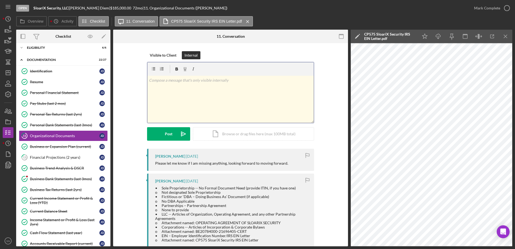
drag, startPoint x: 198, startPoint y: 93, endPoint x: 204, endPoint y: 94, distance: 6.2
click at [199, 93] on div "v Color teal Color pink Remove color Add row above Add row below Add column bef…" at bounding box center [230, 99] width 166 height 47
click at [508, 8] on icon "button" at bounding box center [506, 7] width 13 height 13
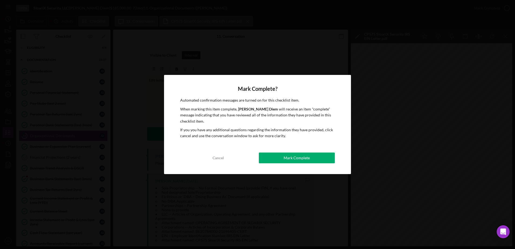
click at [313, 156] on button "Mark Complete" at bounding box center [297, 157] width 76 height 11
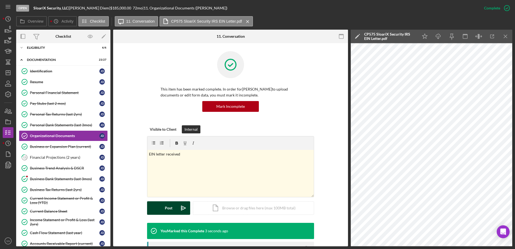
click at [165, 208] on div "Post" at bounding box center [169, 207] width 8 height 13
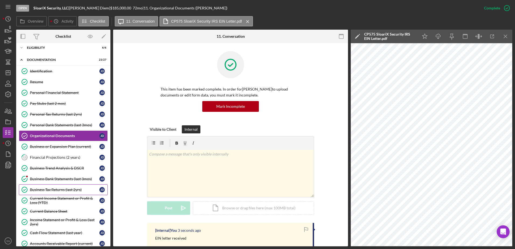
drag, startPoint x: 110, startPoint y: 139, endPoint x: 98, endPoint y: 193, distance: 55.7
click at [99, 195] on div "Overview Internal Workflow Stage Open Icon/Dropdown Arrow Archive (can unarchiv…" at bounding box center [264, 138] width 496 height 216
drag, startPoint x: 109, startPoint y: 158, endPoint x: 109, endPoint y: 194, distance: 36.4
click at [109, 196] on div "Icon/Expander Eligibility 6 / 6 Icon/Expander Documentation 23 / 27 Identificat…" at bounding box center [63, 144] width 94 height 203
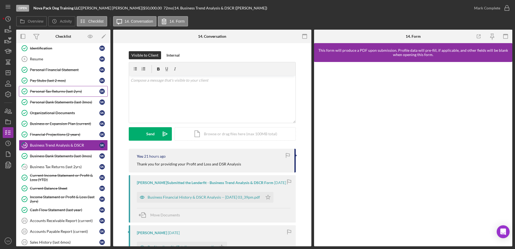
scroll to position [27, 0]
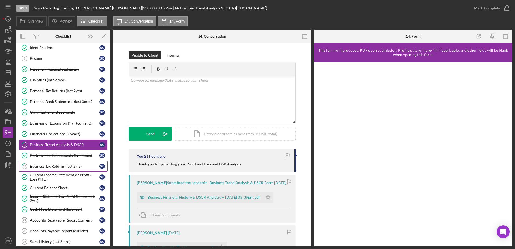
click at [55, 165] on div "Business Tax Returns (last 2yrs)" at bounding box center [64, 166] width 69 height 4
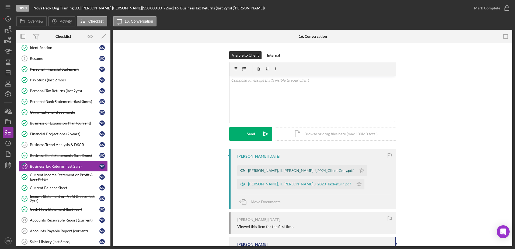
click at [303, 169] on div "KOWALSKI, II, STEPHEN J_2024_Client Copy.pdf" at bounding box center [301, 170] width 106 height 4
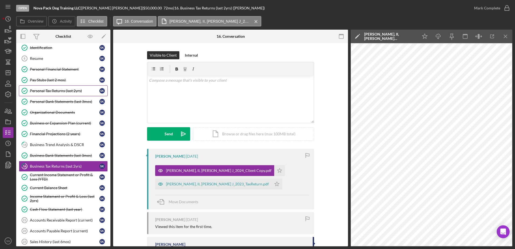
click at [74, 89] on div "Personal Tax Returns (last 2yrs)" at bounding box center [64, 91] width 69 height 4
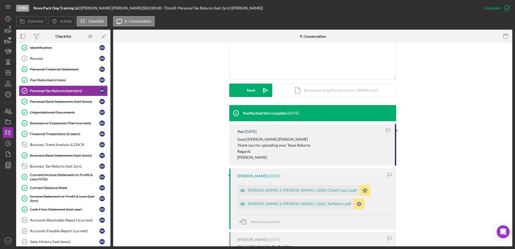
scroll to position [123, 0]
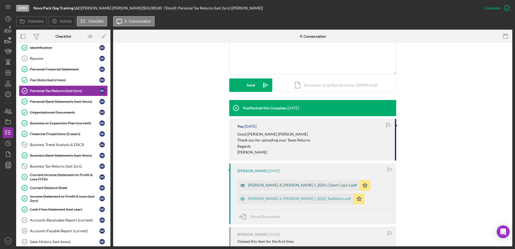
click at [293, 186] on div "KOWALSKI, II, STEPHEN J_2024_Client Copy 2.pdf" at bounding box center [302, 185] width 109 height 4
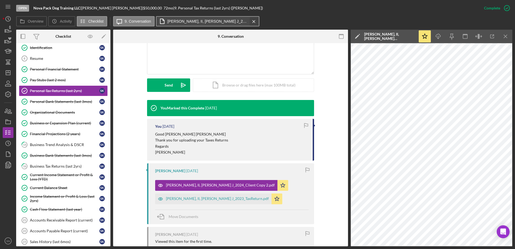
click at [256, 22] on icon "Icon/Menu Close" at bounding box center [253, 21] width 9 height 13
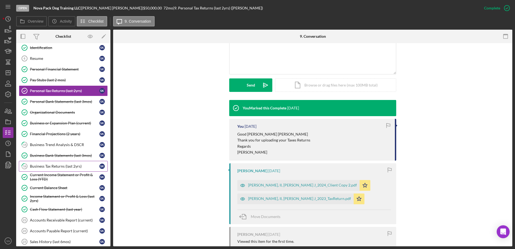
click at [71, 166] on div "Business Tax Returns (last 2yrs)" at bounding box center [64, 166] width 69 height 4
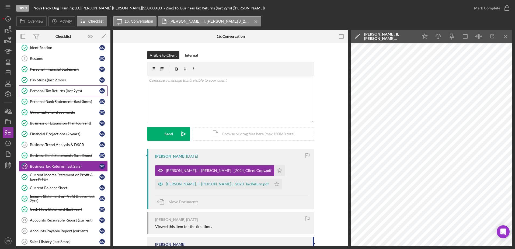
click at [77, 90] on div "Personal Tax Returns (last 2yrs)" at bounding box center [64, 91] width 69 height 4
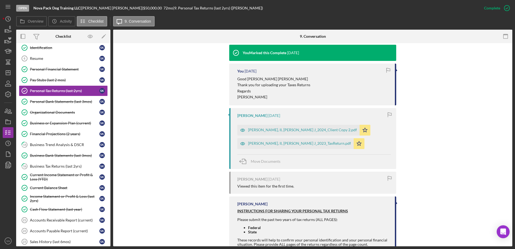
scroll to position [177, 0]
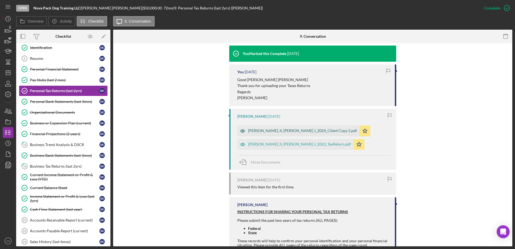
click at [299, 130] on div "KOWALSKI, II, STEPHEN J_2024_Client Copy 2.pdf" at bounding box center [302, 130] width 109 height 4
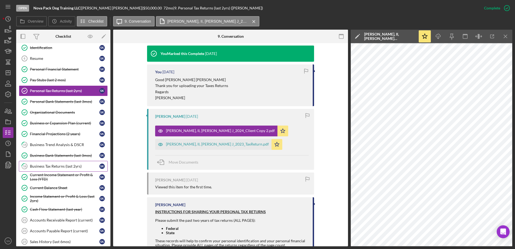
click at [74, 166] on div "Business Tax Returns (last 2yrs)" at bounding box center [64, 166] width 69 height 4
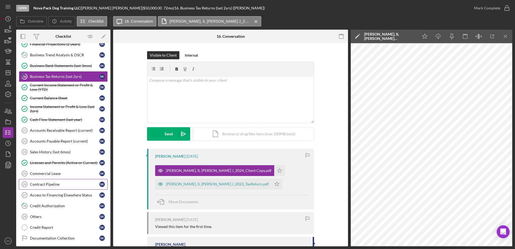
scroll to position [116, 0]
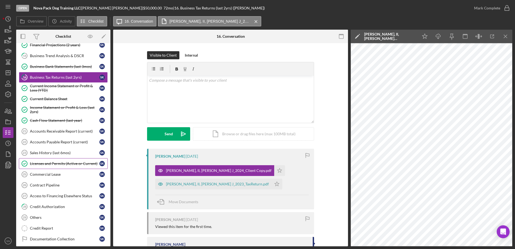
click at [78, 165] on div "Licenses and Permits (Active or Current)" at bounding box center [64, 163] width 69 height 4
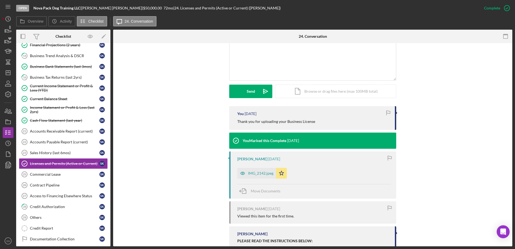
scroll to position [118, 0]
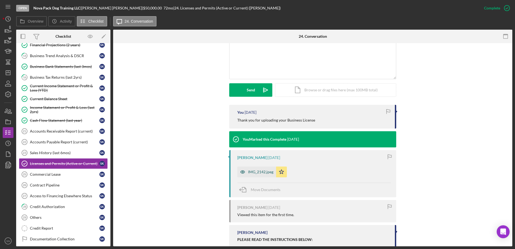
click at [260, 173] on div "IMG_2142.jpeg" at bounding box center [260, 172] width 25 height 4
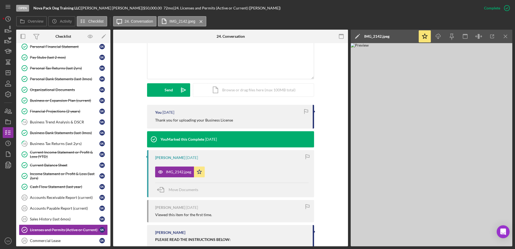
scroll to position [43, 0]
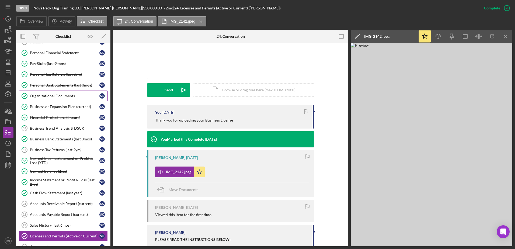
click at [73, 95] on div "Organizational Documents" at bounding box center [64, 96] width 69 height 4
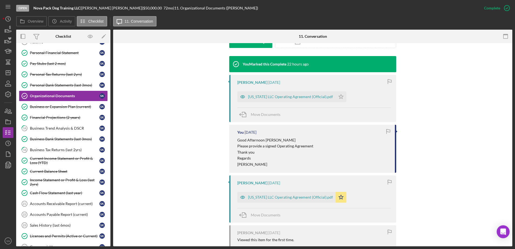
scroll to position [168, 0]
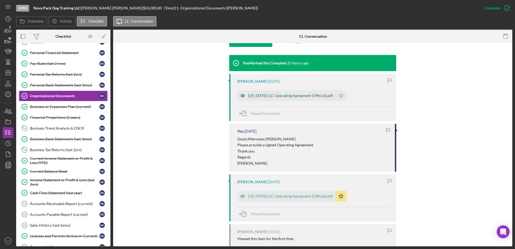
click at [292, 97] on div "Virginia LLC Operating Agreement (Official).pdf" at bounding box center [290, 95] width 85 height 4
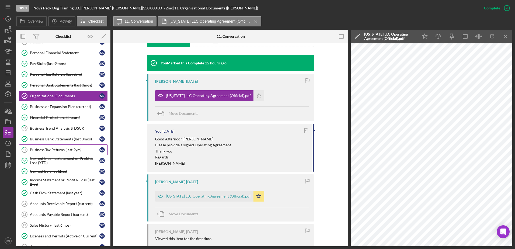
click at [73, 150] on div "Business Tax Returns (last 2yrs)" at bounding box center [64, 150] width 69 height 4
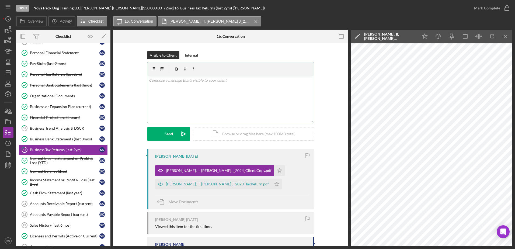
click at [191, 94] on div "v Color teal Color pink Remove color Add row above Add row below Add column bef…" at bounding box center [230, 99] width 166 height 47
click at [71, 95] on div "Organizational Documents" at bounding box center [64, 96] width 69 height 4
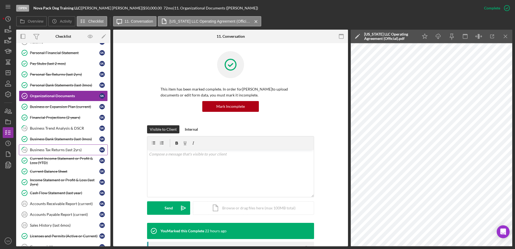
click at [75, 148] on div "Business Tax Returns (last 2yrs)" at bounding box center [64, 150] width 69 height 4
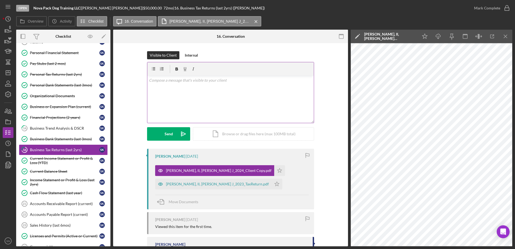
click at [219, 94] on div "v Color teal Color pink Remove color Add row above Add row below Add column bef…" at bounding box center [230, 99] width 166 height 47
click at [170, 92] on div "v Color teal Color pink Remove color Add row above Add row below Add column bef…" at bounding box center [230, 99] width 166 height 47
click at [167, 89] on p at bounding box center [230, 88] width 163 height 6
click at [179, 90] on p "Please provide" at bounding box center [230, 88] width 163 height 6
drag, startPoint x: 348, startPoint y: 155, endPoint x: 346, endPoint y: 170, distance: 15.7
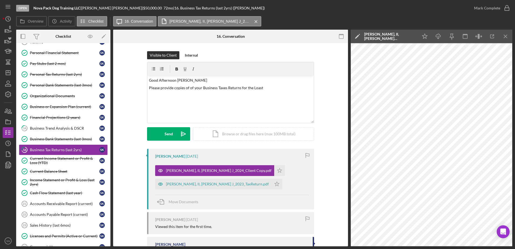
click at [346, 170] on div "Overview Internal Workflow Stage Open Icon/Dropdown Arrow Archive (can unarchiv…" at bounding box center [264, 138] width 496 height 216
click at [173, 88] on p "Please provide copies of of your Business Taxes Returns for the Loast" at bounding box center [230, 88] width 163 height 6
click at [193, 89] on p "Please provide copies of of your Business Taxes Returns for the Loast" at bounding box center [230, 88] width 163 height 6
click at [278, 87] on p "Please provide copies of all pages of your Business Taxes Returns for the Loast" at bounding box center [230, 88] width 163 height 6
click at [162, 133] on button "Send Icon/icon-invite-send" at bounding box center [168, 133] width 43 height 13
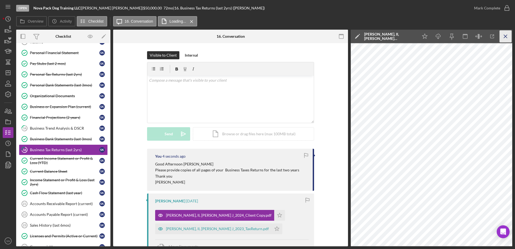
click at [504, 36] on icon "Icon/Menu Close" at bounding box center [505, 36] width 12 height 12
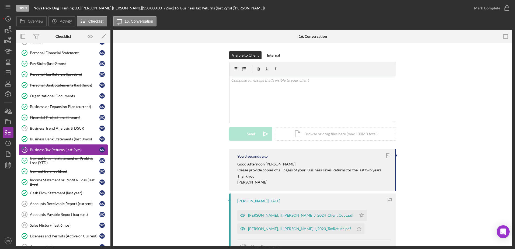
click at [69, 148] on div "Business Tax Returns (last 2yrs)" at bounding box center [64, 150] width 69 height 4
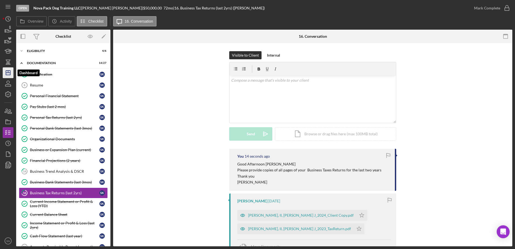
click at [8, 71] on line "button" at bounding box center [8, 72] width 0 height 2
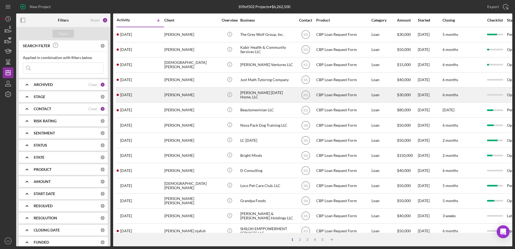
click at [204, 94] on div "[PERSON_NAME]" at bounding box center [191, 95] width 54 height 14
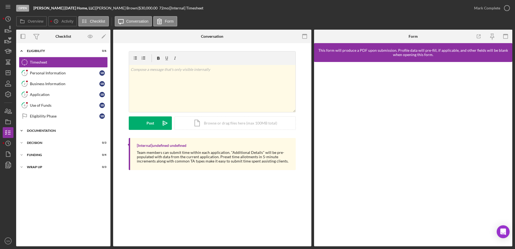
click at [22, 51] on polyline at bounding box center [22, 50] width 2 height 1
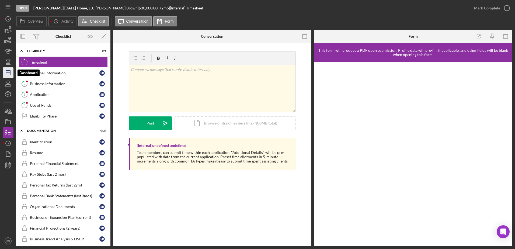
click at [9, 72] on icon "Icon/Dashboard" at bounding box center [7, 72] width 13 height 13
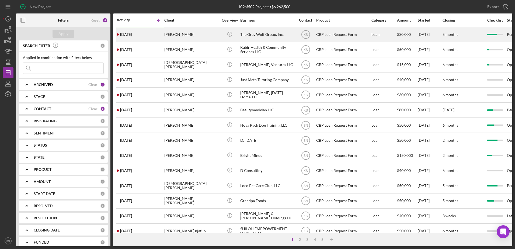
click at [197, 34] on div "[PERSON_NAME]" at bounding box center [191, 34] width 54 height 14
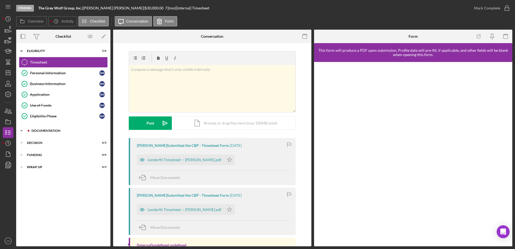
click at [21, 51] on polyline at bounding box center [22, 50] width 2 height 1
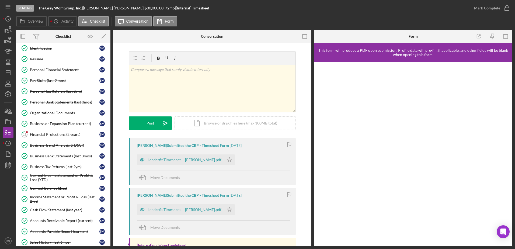
scroll to position [94, 0]
click at [39, 132] on div "Financial Projections (2 years)" at bounding box center [64, 134] width 69 height 4
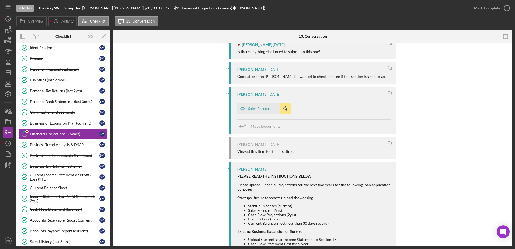
scroll to position [112, 0]
click at [255, 111] on div "Sales Forecast.xls" at bounding box center [258, 107] width 43 height 11
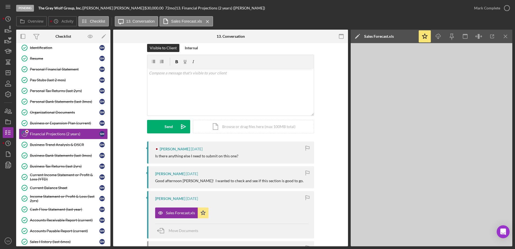
scroll to position [0, 0]
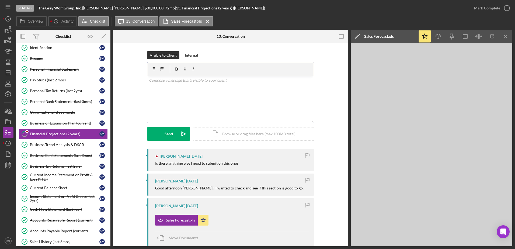
click at [246, 88] on div "v Color teal Color pink Remove color Add row above Add row below Add column bef…" at bounding box center [230, 99] width 166 height 47
click at [163, 135] on button "Send Icon/icon-invite-send" at bounding box center [168, 133] width 43 height 13
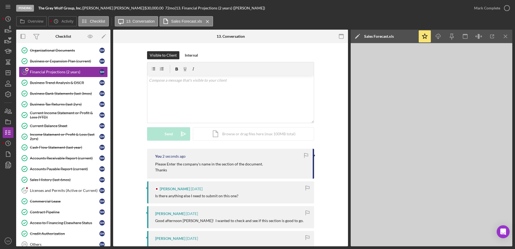
scroll to position [62, 0]
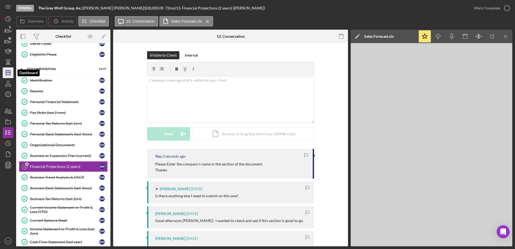
click at [8, 72] on icon "Icon/Dashboard" at bounding box center [7, 72] width 13 height 13
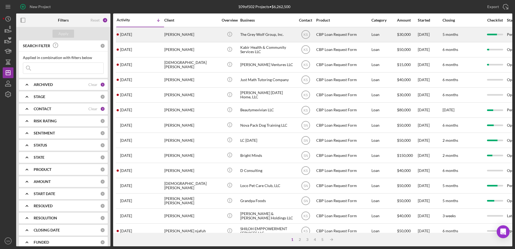
click at [246, 36] on div "The Grey Wolf Group, Inc." at bounding box center [267, 34] width 54 height 14
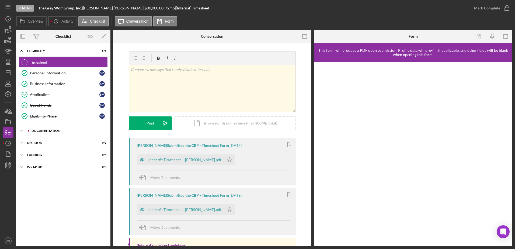
click at [22, 129] on icon "Icon/Expander" at bounding box center [21, 130] width 11 height 11
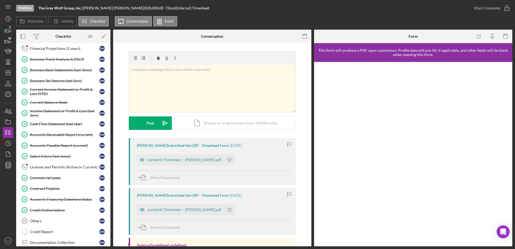
scroll to position [223, 0]
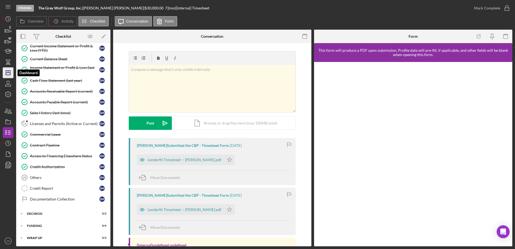
click at [11, 71] on icon "Icon/Dashboard" at bounding box center [7, 72] width 13 height 13
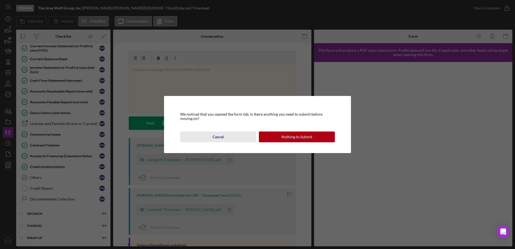
click at [223, 139] on div "Cancel" at bounding box center [217, 136] width 11 height 11
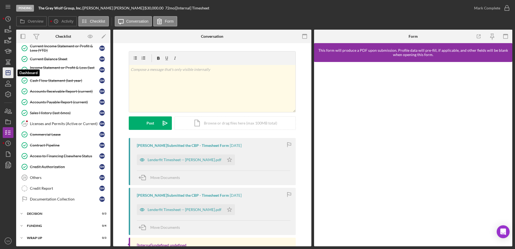
click at [8, 70] on icon "Icon/Dashboard" at bounding box center [7, 72] width 13 height 13
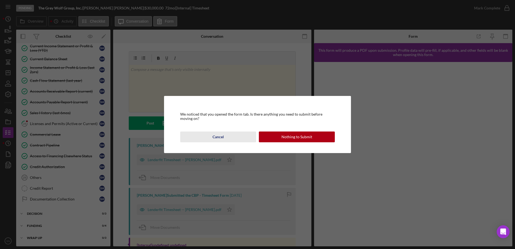
click at [211, 135] on button "Cancel" at bounding box center [218, 136] width 76 height 11
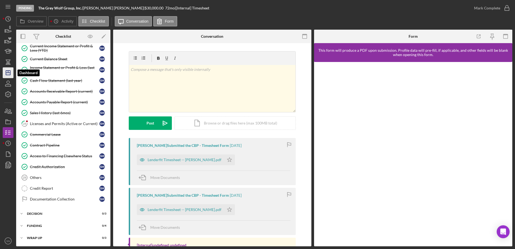
click at [10, 72] on polygon "button" at bounding box center [8, 73] width 4 height 4
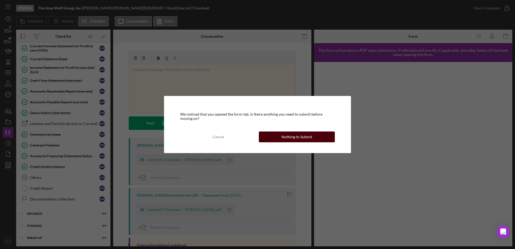
click at [281, 134] on button "Nothing to Submit" at bounding box center [297, 136] width 76 height 11
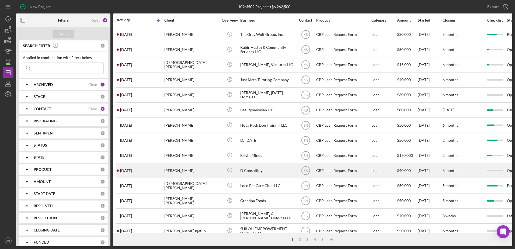
click at [127, 169] on time "[DATE]" at bounding box center [126, 170] width 12 height 4
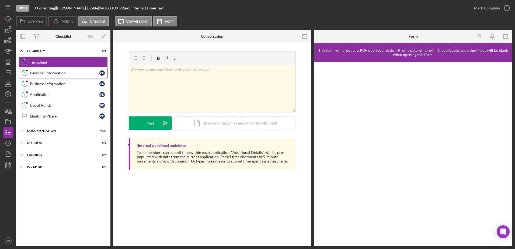
click at [49, 72] on div "Personal Information" at bounding box center [64, 73] width 69 height 4
click at [7, 74] on icon "Icon/Dashboard" at bounding box center [7, 72] width 13 height 13
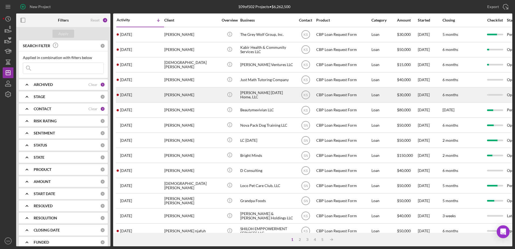
click at [176, 97] on div "[PERSON_NAME]" at bounding box center [191, 95] width 54 height 14
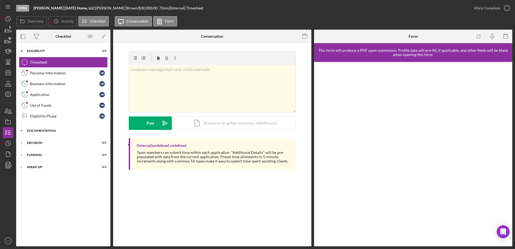
click at [19, 131] on icon "Icon/Expander" at bounding box center [21, 130] width 11 height 11
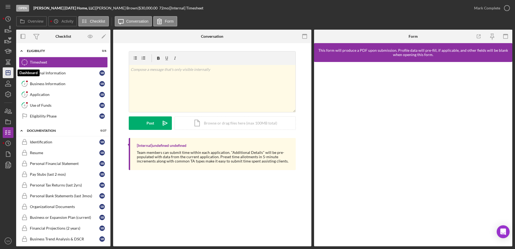
click at [8, 71] on line "button" at bounding box center [8, 72] width 0 height 2
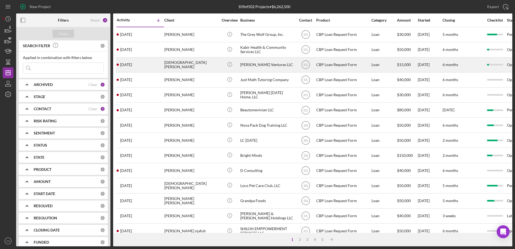
click at [194, 62] on div "[DEMOGRAPHIC_DATA][PERSON_NAME]" at bounding box center [191, 65] width 54 height 14
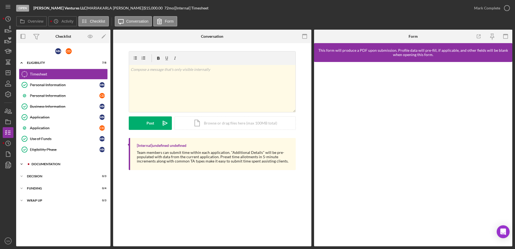
click at [21, 163] on icon "Icon/Expander" at bounding box center [21, 164] width 11 height 11
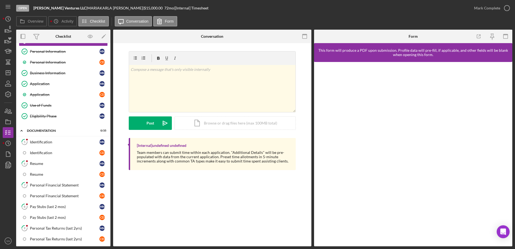
scroll to position [39, 0]
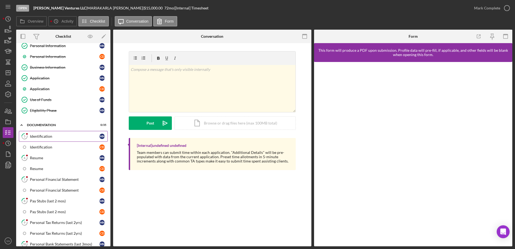
click at [39, 136] on div "Identification" at bounding box center [64, 136] width 69 height 4
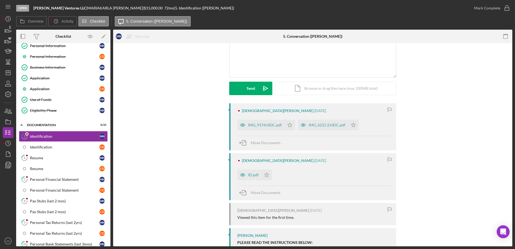
scroll to position [56, 0]
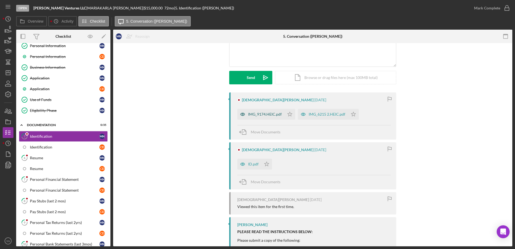
click at [264, 115] on div "IMG_9174.HEIC.pdf" at bounding box center [265, 114] width 34 height 4
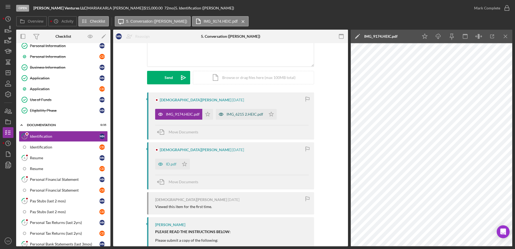
click at [242, 112] on div "IMG_6215 2.HEIC.pdf" at bounding box center [244, 114] width 37 height 4
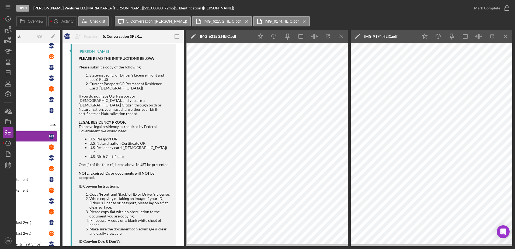
scroll to position [204, 0]
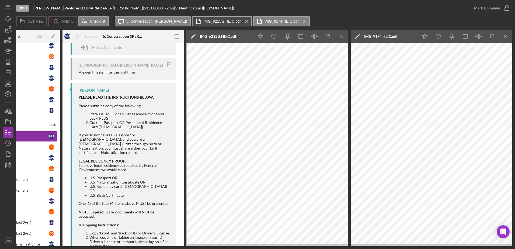
click at [233, 21] on label "IMG_6215 2.HEIC.pdf" at bounding box center [222, 21] width 37 height 4
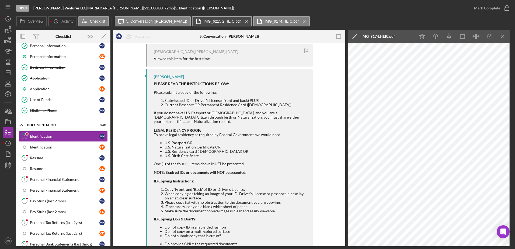
scroll to position [191, 0]
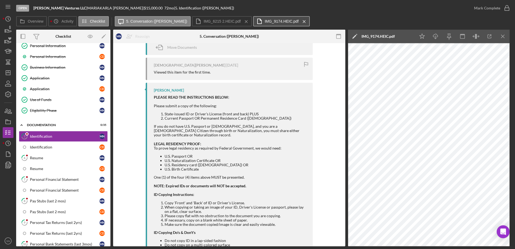
click at [263, 21] on button "IMG_9174.HEIC.pdf Icon/Menu Close" at bounding box center [281, 21] width 57 height 10
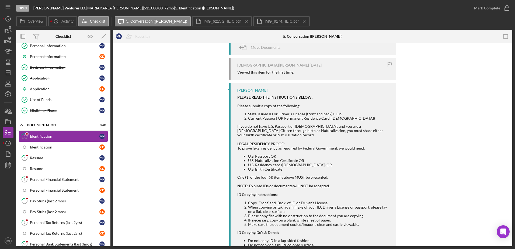
click at [77, 137] on div "Identification" at bounding box center [64, 136] width 69 height 4
click at [36, 20] on label "Overview" at bounding box center [36, 21] width 16 height 4
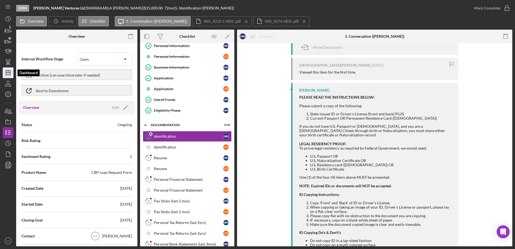
click at [4, 70] on icon "Icon/Dashboard" at bounding box center [7, 72] width 13 height 13
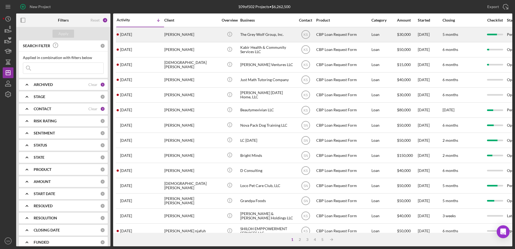
click at [191, 35] on div "[PERSON_NAME]" at bounding box center [191, 34] width 54 height 14
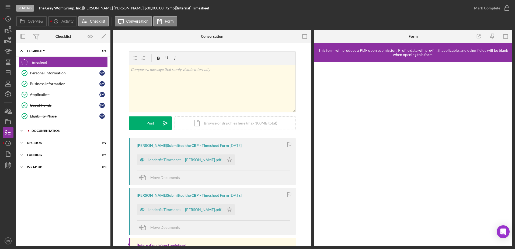
click at [20, 132] on icon "Icon/Expander" at bounding box center [21, 130] width 11 height 11
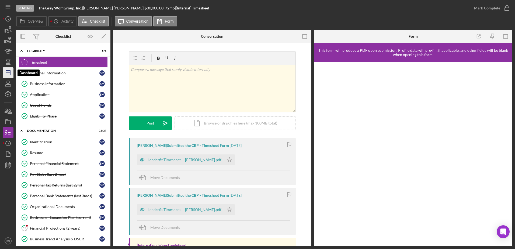
click at [10, 73] on line "button" at bounding box center [8, 73] width 4 height 0
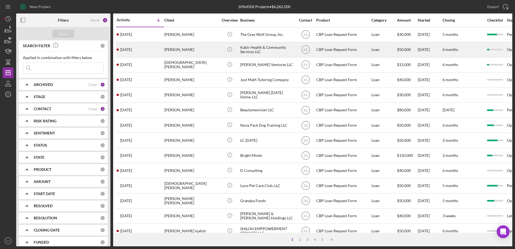
click at [188, 51] on div "[PERSON_NAME]" at bounding box center [191, 50] width 54 height 14
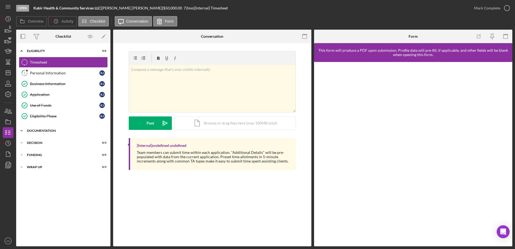
click at [19, 131] on icon "Icon/Expander" at bounding box center [21, 130] width 11 height 11
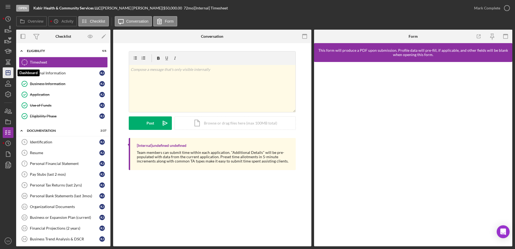
click at [8, 72] on line "button" at bounding box center [8, 72] width 0 height 2
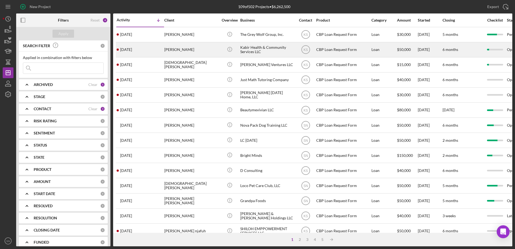
click at [132, 48] on time "[DATE]" at bounding box center [126, 49] width 12 height 4
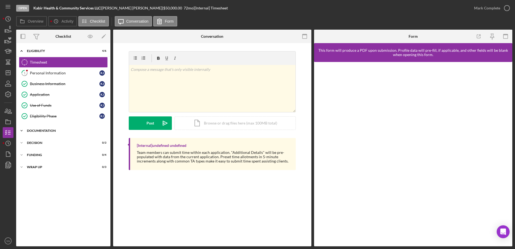
click at [21, 130] on icon "Icon/Expander" at bounding box center [21, 130] width 11 height 11
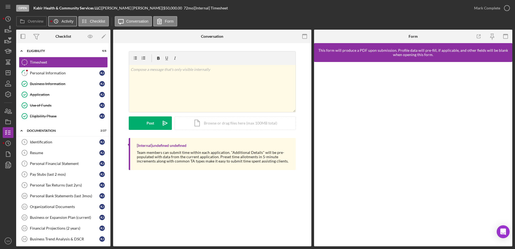
click at [68, 21] on label "Activity" at bounding box center [67, 21] width 12 height 4
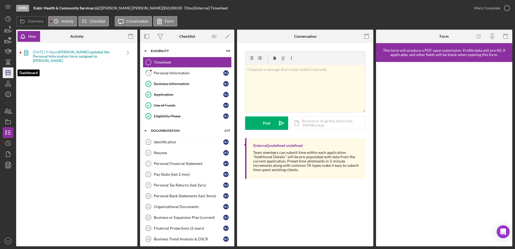
click at [10, 72] on icon "Icon/Dashboard" at bounding box center [7, 72] width 13 height 13
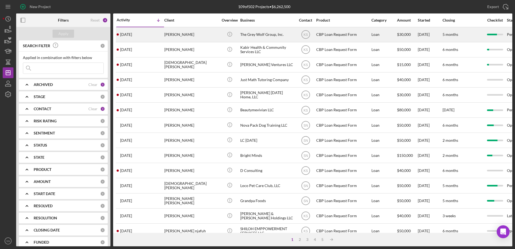
click at [200, 34] on div "[PERSON_NAME]" at bounding box center [191, 34] width 54 height 14
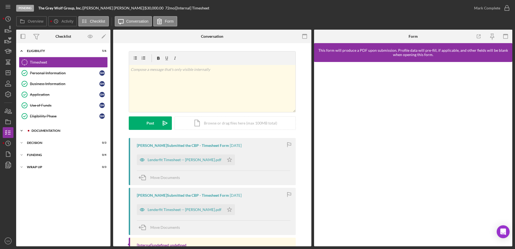
click at [22, 51] on polyline at bounding box center [22, 50] width 2 height 1
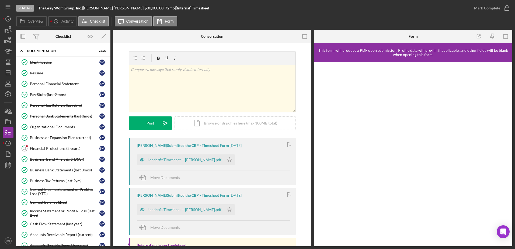
scroll to position [82, 0]
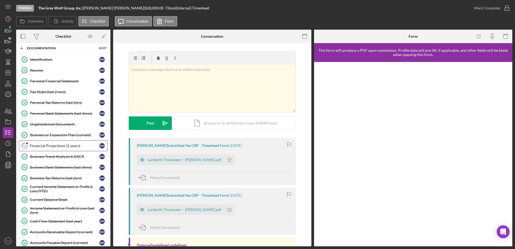
click at [37, 146] on div "Financial Projections (2 years)" at bounding box center [64, 146] width 69 height 4
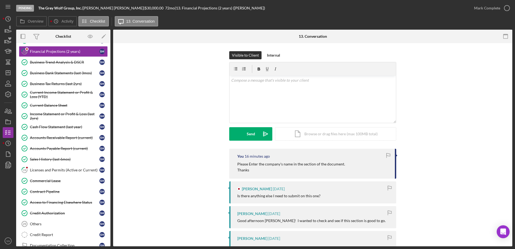
scroll to position [179, 0]
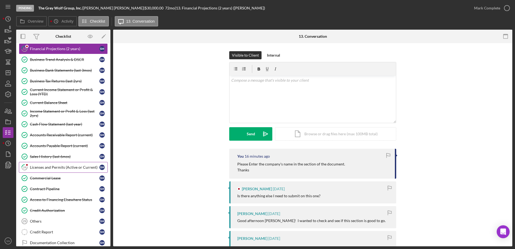
click at [52, 167] on div "Licenses and Permits (Active or Current)" at bounding box center [64, 167] width 69 height 4
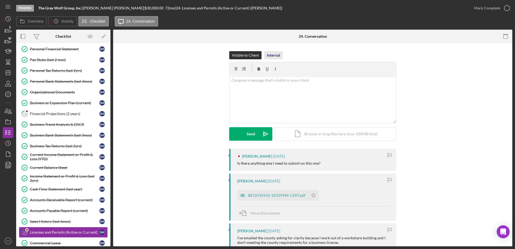
click at [272, 54] on div "Internal" at bounding box center [273, 55] width 13 height 8
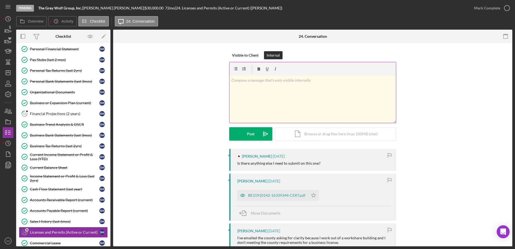
click at [267, 93] on div "v Color teal Color pink Remove color Add row above Add row below Add column bef…" at bounding box center [312, 99] width 166 height 47
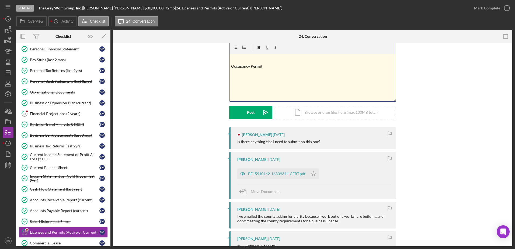
scroll to position [19, 0]
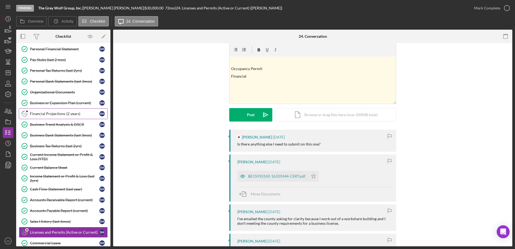
click at [50, 115] on div "Financial Projections (2 years)" at bounding box center [64, 113] width 69 height 4
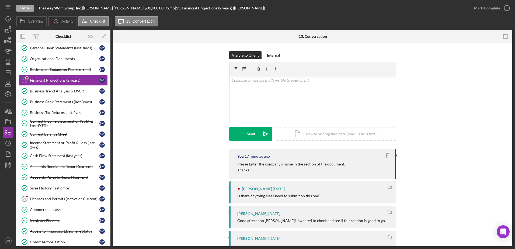
scroll to position [149, 0]
click at [70, 197] on div "Licenses and Permits (Active or Current)" at bounding box center [64, 197] width 69 height 4
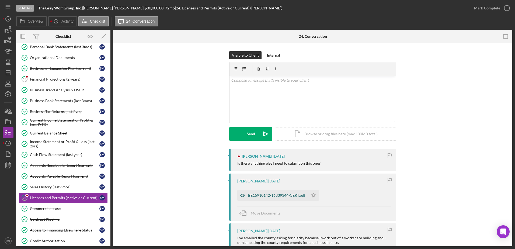
click at [271, 194] on div "BE15910142-16339344-CERT.pdf" at bounding box center [276, 195] width 57 height 4
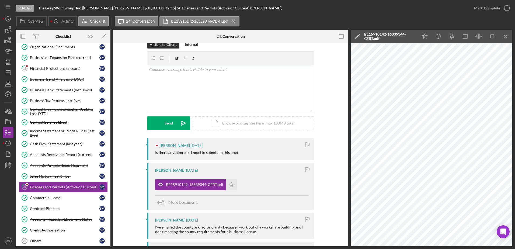
scroll to position [10, 0]
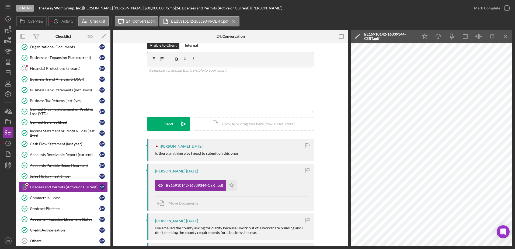
click at [197, 75] on div "v Color teal Color pink Remove color Add row above Add row below Add column bef…" at bounding box center [230, 89] width 166 height 47
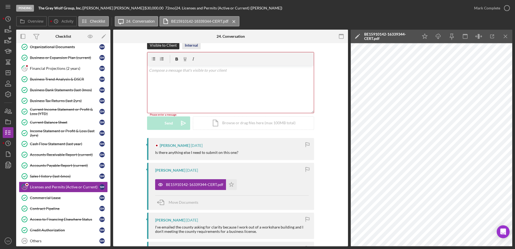
click at [192, 46] on div "Internal" at bounding box center [191, 45] width 13 height 8
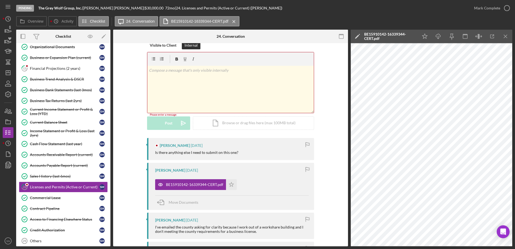
click at [191, 80] on div "v Color teal Color pink Remove color Add row above Add row below Add column bef…" at bounding box center [230, 89] width 166 height 47
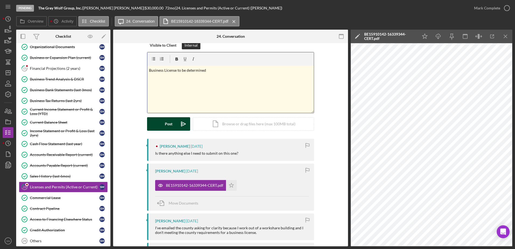
click at [171, 123] on div "Post" at bounding box center [169, 123] width 8 height 13
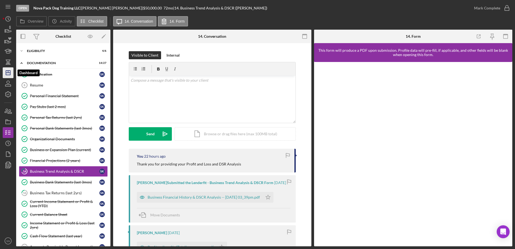
click at [6, 75] on icon "Icon/Dashboard" at bounding box center [7, 72] width 13 height 13
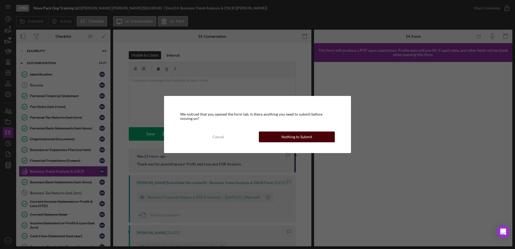
click at [303, 134] on div "Nothing to Submit" at bounding box center [296, 136] width 31 height 11
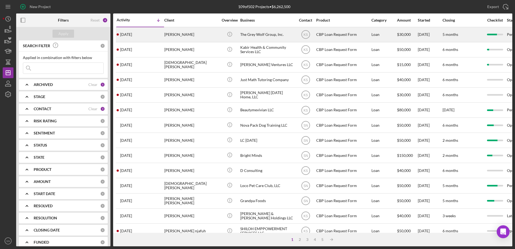
click at [189, 34] on div "[PERSON_NAME]" at bounding box center [191, 34] width 54 height 14
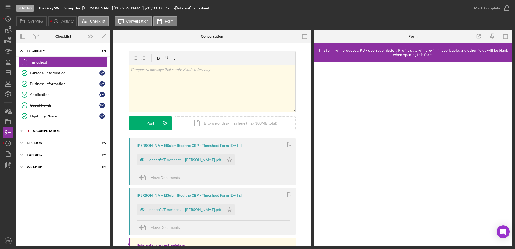
click at [21, 129] on icon "Icon/Expander" at bounding box center [21, 130] width 11 height 11
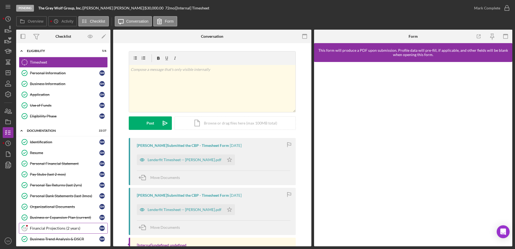
click at [61, 226] on div "Financial Projections (2 years)" at bounding box center [64, 228] width 69 height 4
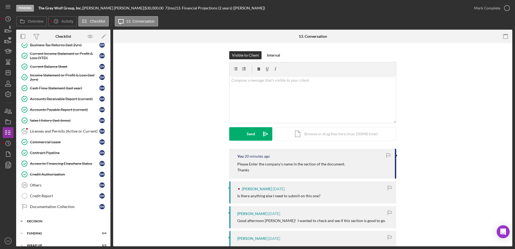
scroll to position [212, 0]
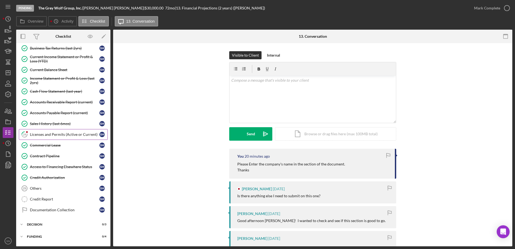
click at [69, 134] on div "Licenses and Permits (Active or Current)" at bounding box center [64, 134] width 69 height 4
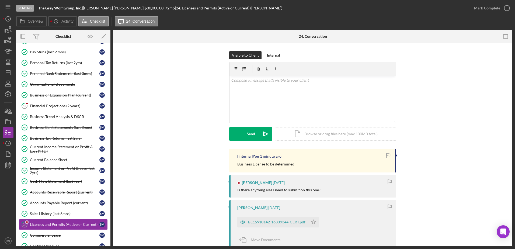
scroll to position [123, 0]
click at [64, 106] on div "Financial Projections (2 years)" at bounding box center [64, 105] width 69 height 4
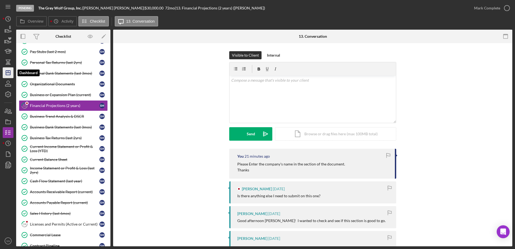
click at [10, 73] on polygon "button" at bounding box center [8, 73] width 4 height 4
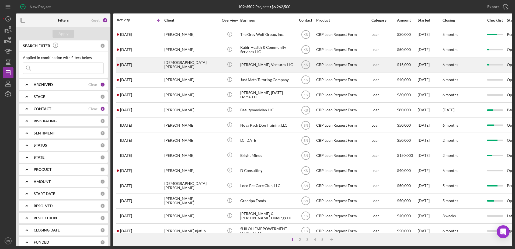
click at [195, 68] on div "[DEMOGRAPHIC_DATA][PERSON_NAME]" at bounding box center [191, 65] width 54 height 14
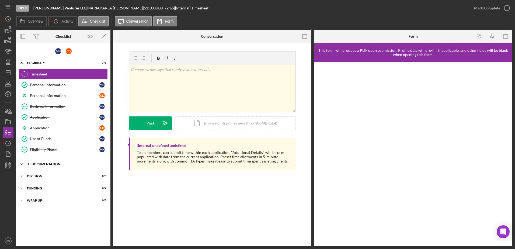
click at [22, 163] on icon "Icon/Expander" at bounding box center [21, 164] width 11 height 11
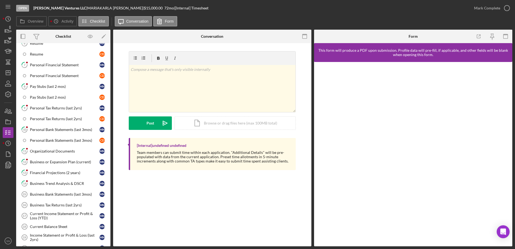
scroll to position [154, 0]
click at [71, 85] on div "Pay Stubs (last 2 mos)" at bounding box center [64, 85] width 69 height 4
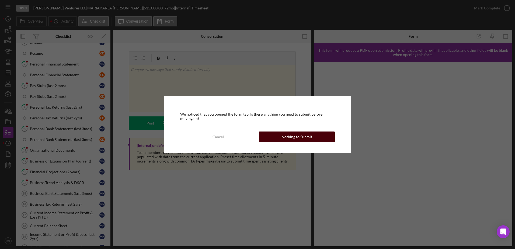
click at [283, 136] on div "Nothing to Submit" at bounding box center [296, 136] width 31 height 11
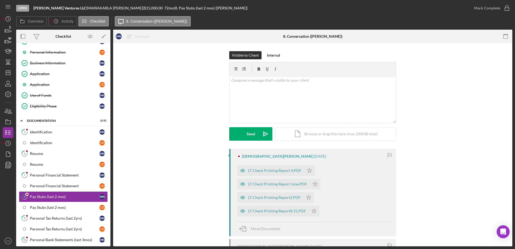
scroll to position [45, 0]
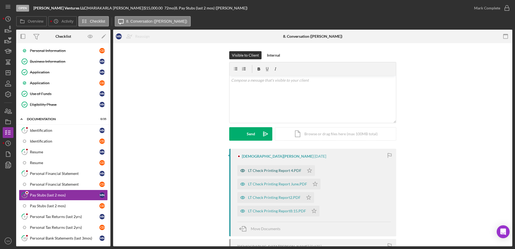
click at [276, 169] on div "LT Check Printing Report 4.PDF" at bounding box center [274, 170] width 53 height 4
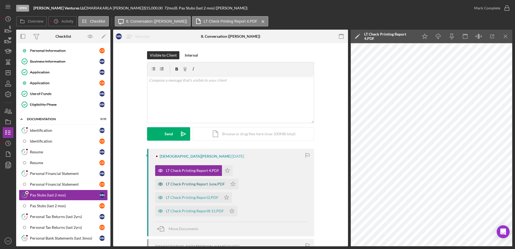
click at [214, 186] on div "LT Check Printing Report June.PDF" at bounding box center [191, 184] width 72 height 11
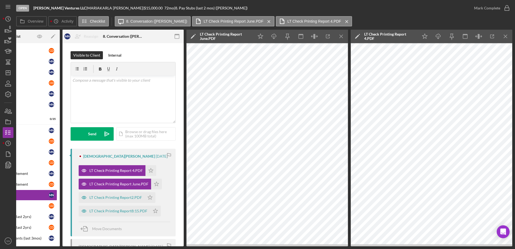
scroll to position [0, 0]
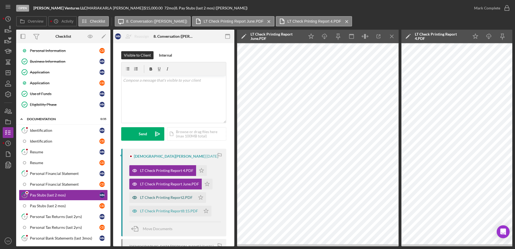
click at [173, 198] on div "LT Check Printing Report2.PDF" at bounding box center [166, 197] width 53 height 4
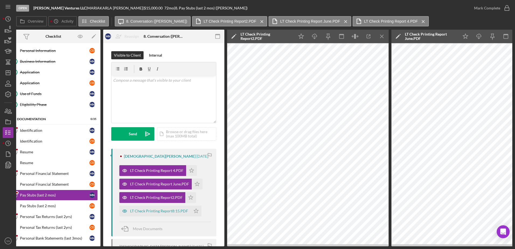
scroll to position [0, 7]
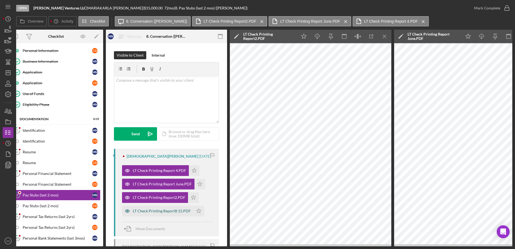
click at [150, 209] on div "LT Check Printing Report8:15.PDF" at bounding box center [162, 211] width 58 height 4
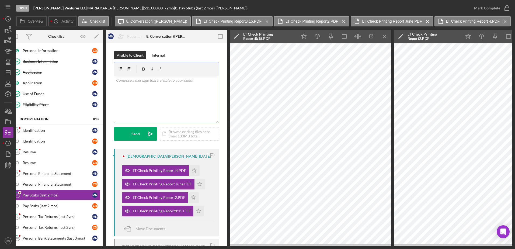
click at [188, 86] on div "v Color teal Color pink Remove color Add row above Add row below Add column bef…" at bounding box center [166, 99] width 104 height 47
click at [194, 170] on icon "Icon/Star" at bounding box center [194, 170] width 11 height 11
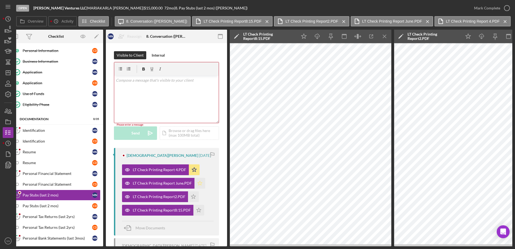
click at [197, 187] on icon "Icon/Star" at bounding box center [199, 183] width 11 height 11
drag, startPoint x: 194, startPoint y: 198, endPoint x: 196, endPoint y: 205, distance: 7.2
click at [194, 200] on icon "Icon/Star" at bounding box center [193, 196] width 11 height 11
click at [197, 211] on polygon "button" at bounding box center [199, 210] width 5 height 4
click at [182, 84] on div "v Color teal Color pink Remove color Add row above Add row below Add column bef…" at bounding box center [166, 99] width 104 height 47
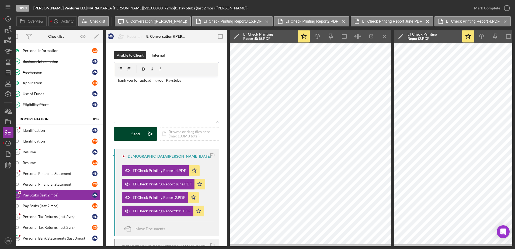
click at [140, 134] on button "Send Icon/icon-invite-send" at bounding box center [135, 133] width 43 height 13
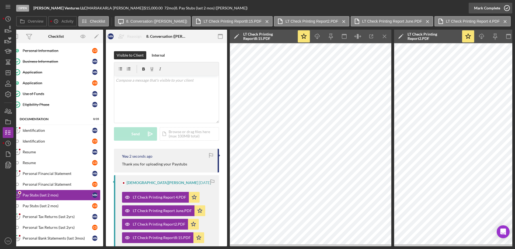
drag, startPoint x: 506, startPoint y: 7, endPoint x: 498, endPoint y: 8, distance: 8.2
click at [506, 7] on icon "button" at bounding box center [506, 7] width 13 height 13
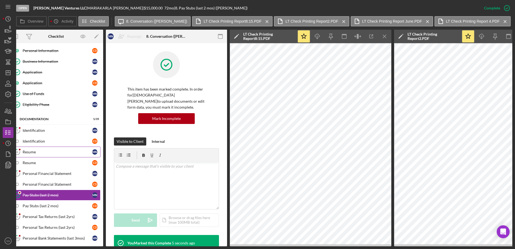
click at [32, 153] on div "Resume" at bounding box center [57, 152] width 69 height 4
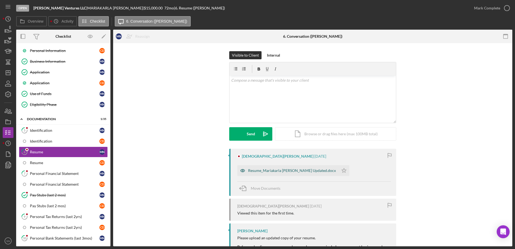
click at [275, 172] on div "Resume_Mariakarla [PERSON_NAME] Updated.docx" at bounding box center [292, 170] width 88 height 4
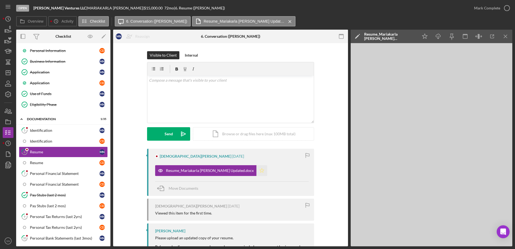
click at [256, 170] on icon "Icon/Star" at bounding box center [261, 170] width 11 height 11
click at [237, 96] on div "v Color teal Color pink Remove color Add row above Add row below Add column bef…" at bounding box center [230, 99] width 166 height 47
click at [508, 6] on icon "button" at bounding box center [506, 7] width 13 height 13
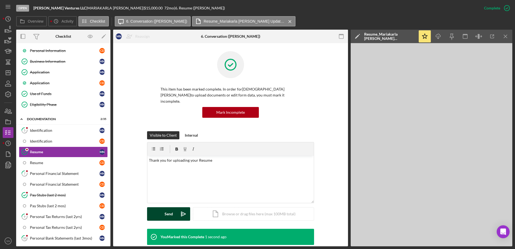
click at [160, 207] on button "Send Icon/icon-invite-send" at bounding box center [168, 213] width 43 height 13
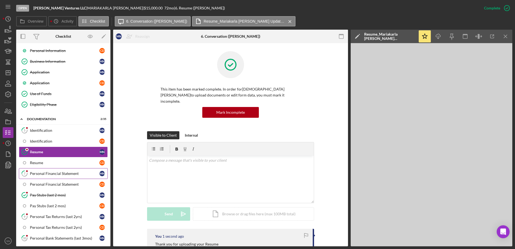
click at [56, 175] on div "Personal Financial Statement" at bounding box center [64, 173] width 69 height 4
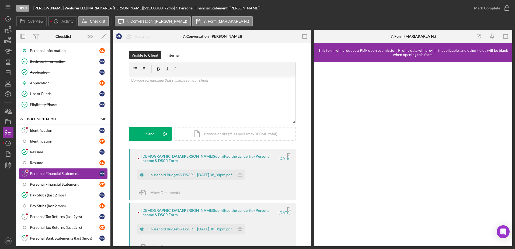
click at [219, 183] on div "MARIAKARLA [PERSON_NAME] Submitted the Lenderfit - Personal Income & DSCR Form …" at bounding box center [212, 174] width 167 height 51
click at [223, 175] on div "Household Budget & DSCR -- [DATE] 08_04pm.pdf" at bounding box center [190, 175] width 84 height 4
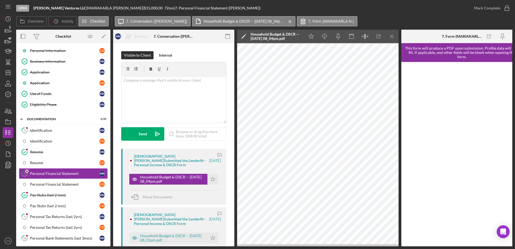
drag, startPoint x: 214, startPoint y: 179, endPoint x: 220, endPoint y: 172, distance: 9.9
click at [214, 179] on icon "Icon/Star" at bounding box center [212, 179] width 11 height 11
drag, startPoint x: 503, startPoint y: 8, endPoint x: 497, endPoint y: 13, distance: 7.5
click at [503, 8] on icon "button" at bounding box center [506, 7] width 13 height 13
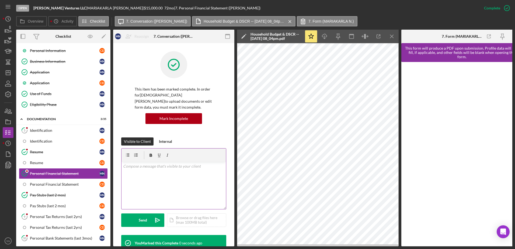
click at [170, 181] on div "v Color teal Color pink Remove color Add row above Add row below Add column bef…" at bounding box center [173, 185] width 104 height 47
click at [140, 224] on div "Send" at bounding box center [143, 219] width 8 height 13
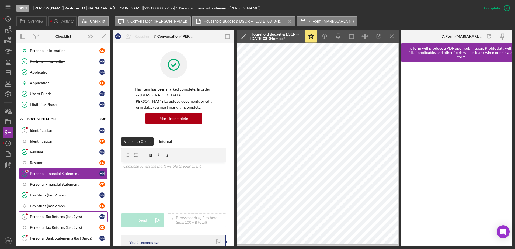
click at [55, 217] on div "Personal Tax Returns (last 2yrs)" at bounding box center [64, 216] width 69 height 4
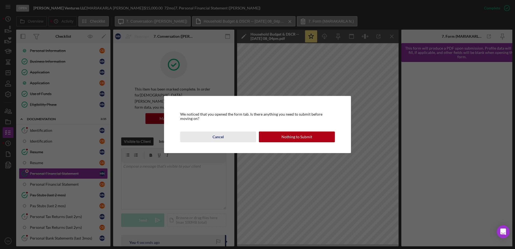
click at [221, 136] on div "Cancel" at bounding box center [217, 136] width 11 height 11
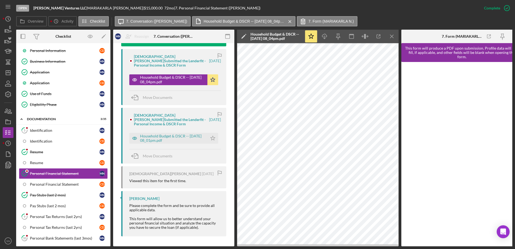
scroll to position [251, 0]
click at [145, 136] on div "Household Budget & DSCR -- [DATE] 08_01pm.pdf" at bounding box center [172, 137] width 65 height 9
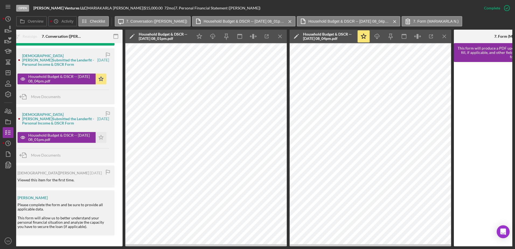
scroll to position [0, 98]
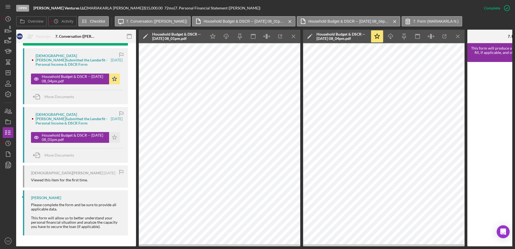
drag, startPoint x: 380, startPoint y: 246, endPoint x: 134, endPoint y: 136, distance: 268.9
click at [134, 136] on div "Personal Financial Statement Personal Financial Statement M N Reassign M N [PER…" at bounding box center [75, 144] width 121 height 203
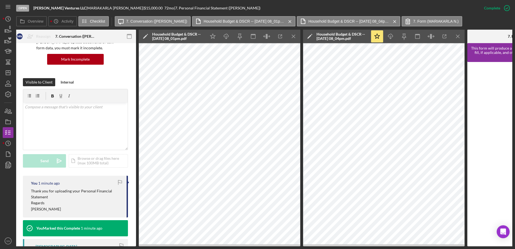
scroll to position [58, 0]
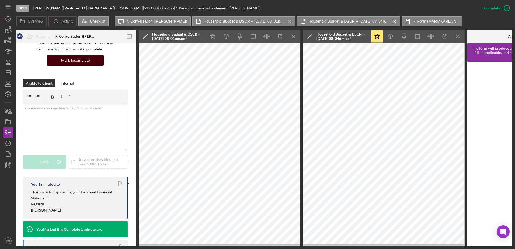
click at [90, 61] on button "Mark Incomplete" at bounding box center [75, 60] width 57 height 11
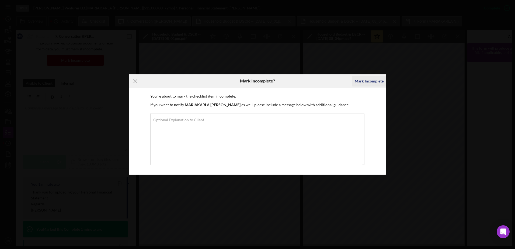
click at [373, 82] on div "Mark Incomplete" at bounding box center [369, 81] width 29 height 11
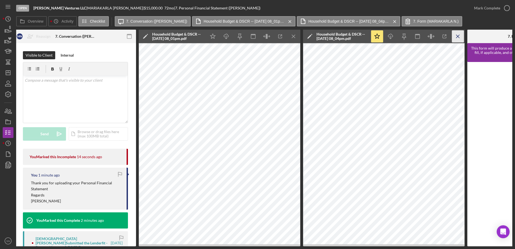
click at [463, 37] on icon "Icon/Menu Close" at bounding box center [458, 36] width 12 height 12
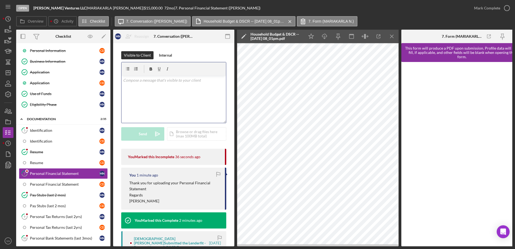
click at [173, 83] on p at bounding box center [174, 80] width 102 height 6
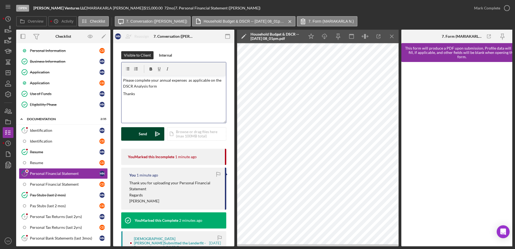
click at [136, 134] on button "Send Icon/icon-invite-send" at bounding box center [142, 133] width 43 height 13
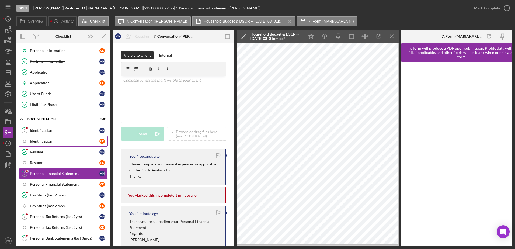
click at [57, 140] on div "Identification" at bounding box center [64, 141] width 69 height 4
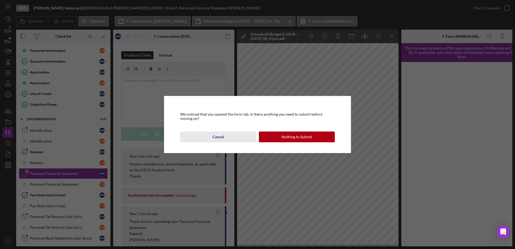
click at [219, 136] on div "Cancel" at bounding box center [217, 136] width 11 height 11
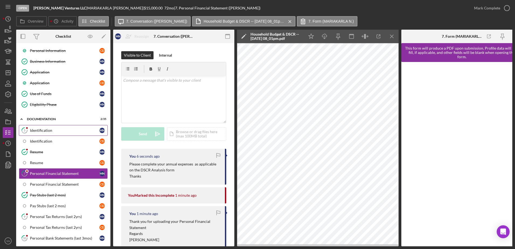
click at [52, 133] on link "5 Identification M N" at bounding box center [63, 130] width 89 height 11
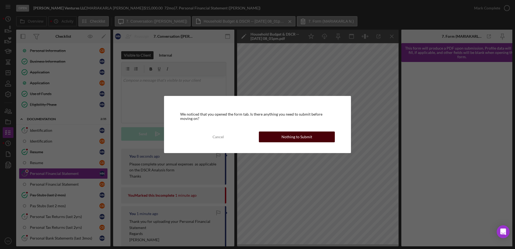
click at [289, 134] on div "Nothing to Submit" at bounding box center [296, 136] width 31 height 11
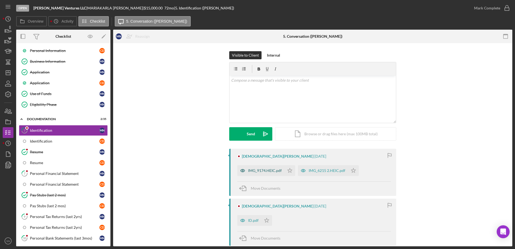
click at [259, 172] on div "IMG_9174.HEIC.pdf" at bounding box center [265, 170] width 34 height 4
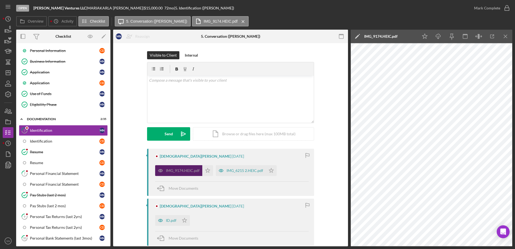
click at [259, 172] on div "IMG_6215 2.HEIC.pdf" at bounding box center [244, 170] width 37 height 4
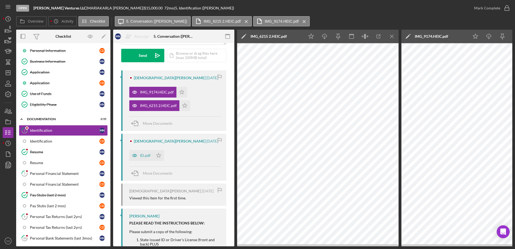
scroll to position [82, 0]
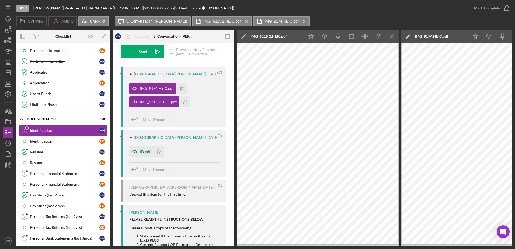
click at [144, 153] on div "ID.pdf" at bounding box center [145, 151] width 11 height 4
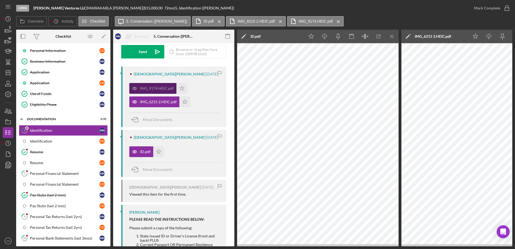
click at [166, 90] on div "IMG_9174.HEIC.pdf" at bounding box center [157, 88] width 34 height 4
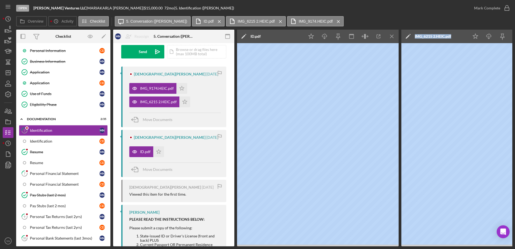
drag, startPoint x: 360, startPoint y: 246, endPoint x: 405, endPoint y: 251, distance: 45.2
click at [405, 249] on html "Open [PERSON_NAME] Ventures LLC | [PERSON_NAME] | $15,000.00 72 mo | 5. Identif…" at bounding box center [257, 124] width 515 height 249
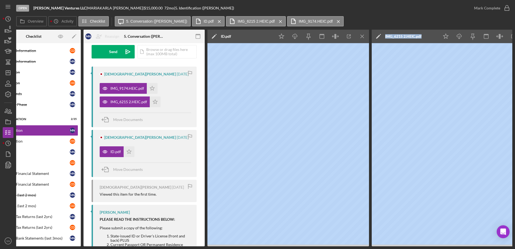
scroll to position [0, 0]
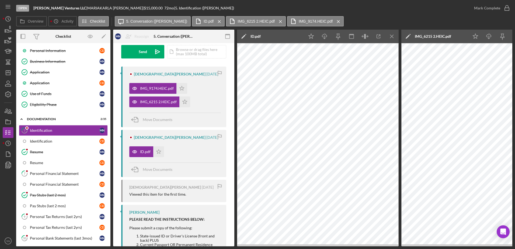
click at [232, 113] on div "Visible to Client Internal v Color teal Color pink Remove color Add row above A…" at bounding box center [173, 206] width 121 height 490
click at [180, 88] on polygon "button" at bounding box center [182, 88] width 5 height 4
click at [184, 100] on icon "Icon/Star" at bounding box center [184, 101] width 11 height 11
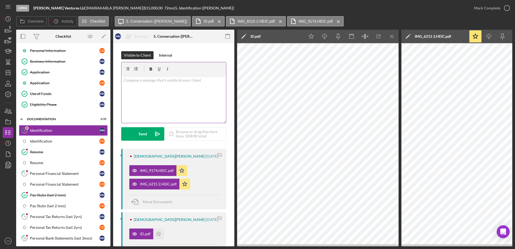
drag, startPoint x: 157, startPoint y: 88, endPoint x: 163, endPoint y: 92, distance: 7.3
click at [157, 88] on div "v Color teal Color pink Remove color Add row above Add row below Add column bef…" at bounding box center [173, 99] width 104 height 47
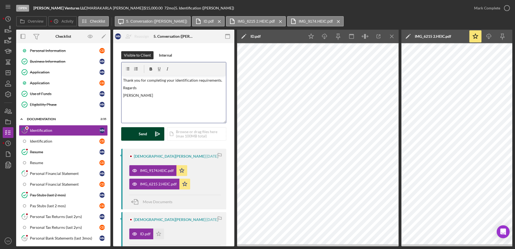
click at [145, 133] on div "Send" at bounding box center [143, 133] width 8 height 13
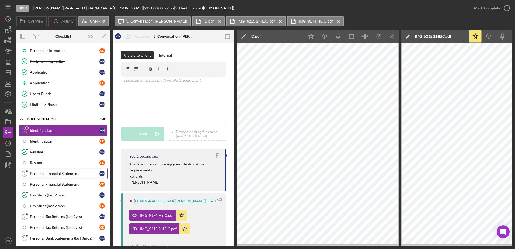
click at [46, 172] on div "Personal Financial Statement" at bounding box center [64, 173] width 69 height 4
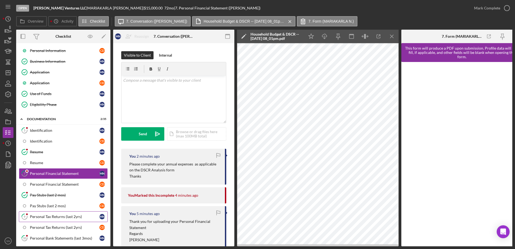
click at [60, 218] on div "Personal Tax Returns (last 2yrs)" at bounding box center [64, 216] width 69 height 4
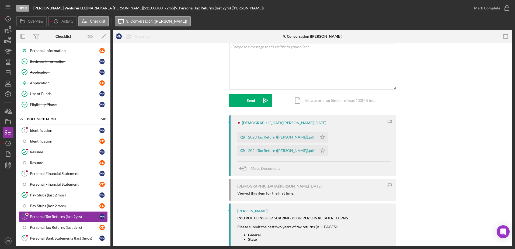
scroll to position [37, 0]
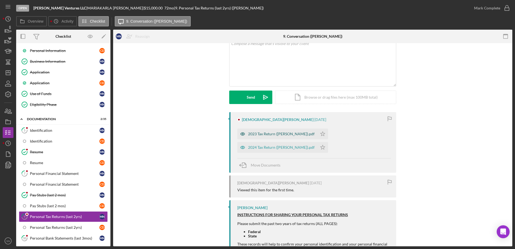
click at [293, 133] on div "2023 Tax Return ([PERSON_NAME]).pdf" at bounding box center [281, 134] width 67 height 4
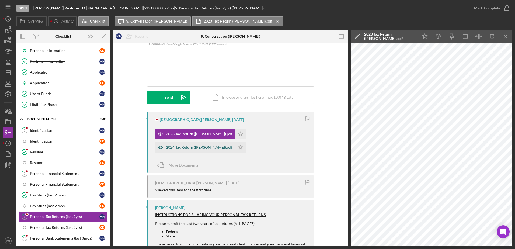
click at [209, 147] on div "2024 Tax Return ([PERSON_NAME]).pdf" at bounding box center [199, 147] width 67 height 4
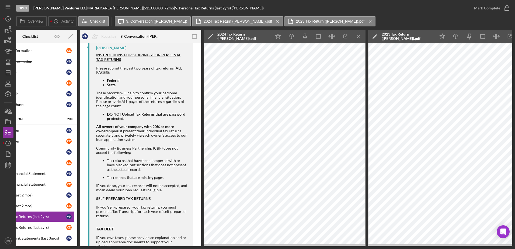
scroll to position [0, 51]
